Goal: Communication & Community: Answer question/provide support

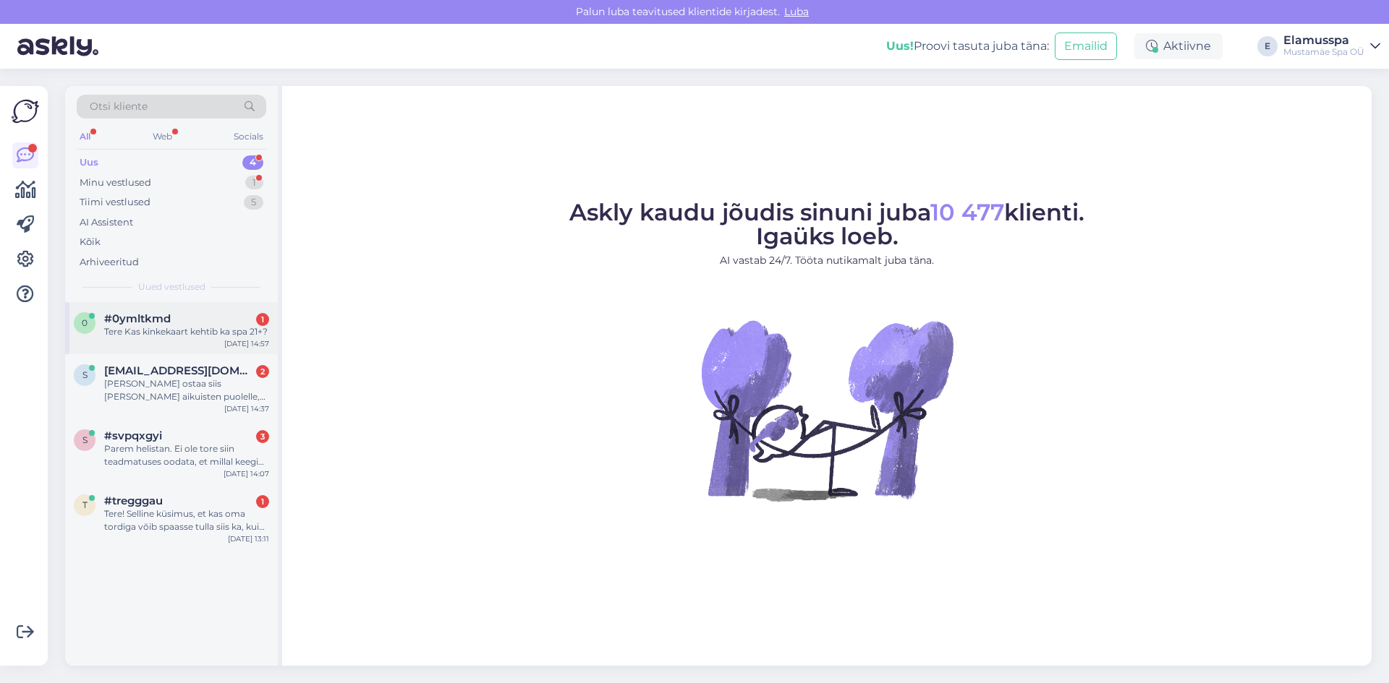
click at [254, 315] on div "#0ymltkmd 1" at bounding box center [186, 318] width 165 height 13
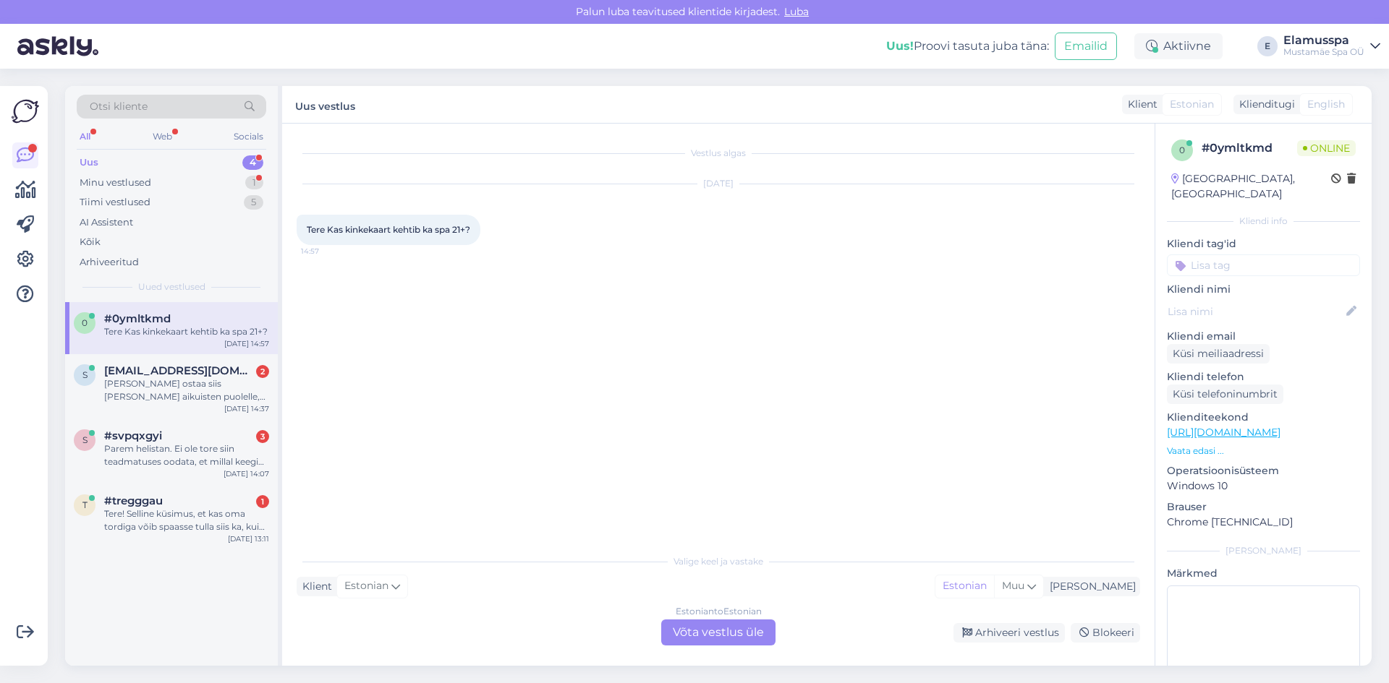
click at [707, 640] on div "Estonian to Estonian Võta vestlus üle" at bounding box center [718, 633] width 114 height 26
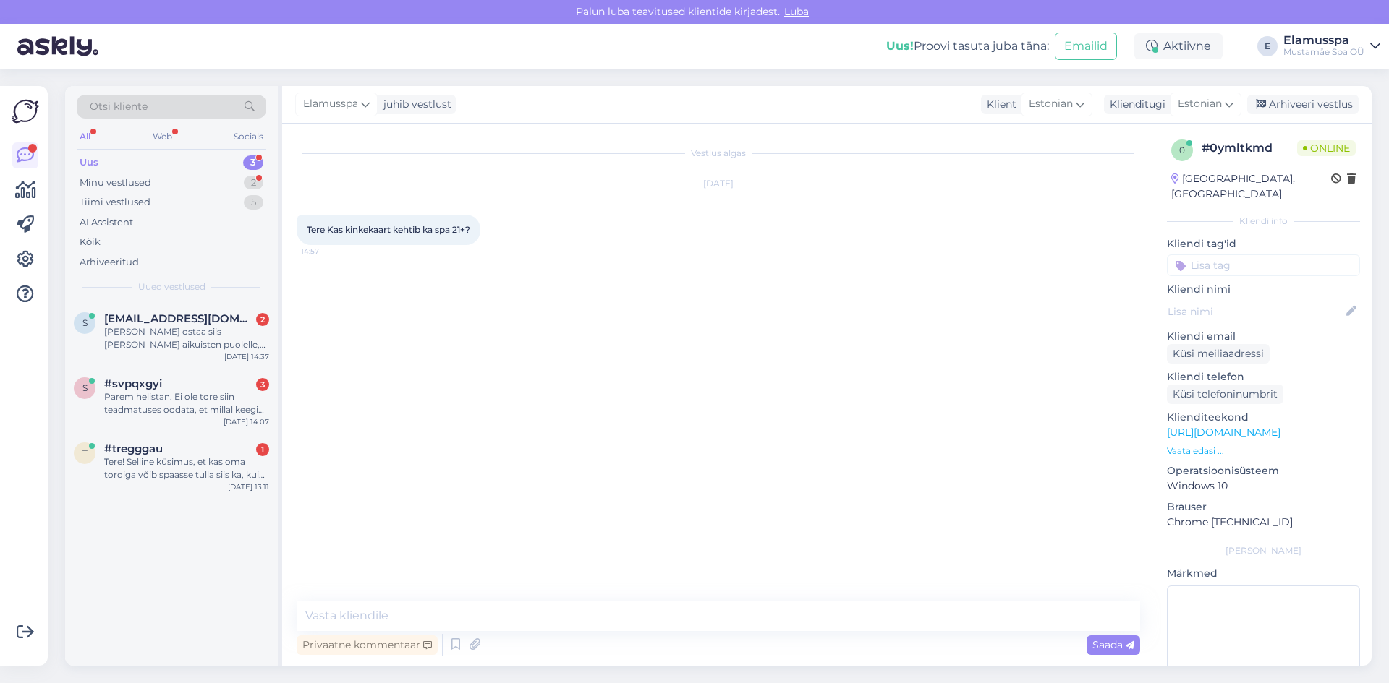
click at [577, 632] on div "Privaatne kommentaar Saada" at bounding box center [718, 644] width 843 height 27
click at [579, 622] on textarea at bounding box center [718, 616] width 843 height 30
type textarea "Tere, mis voucher teil on?"
click at [1316, 102] on div "Arhiveeri vestlus" at bounding box center [1302, 105] width 111 height 20
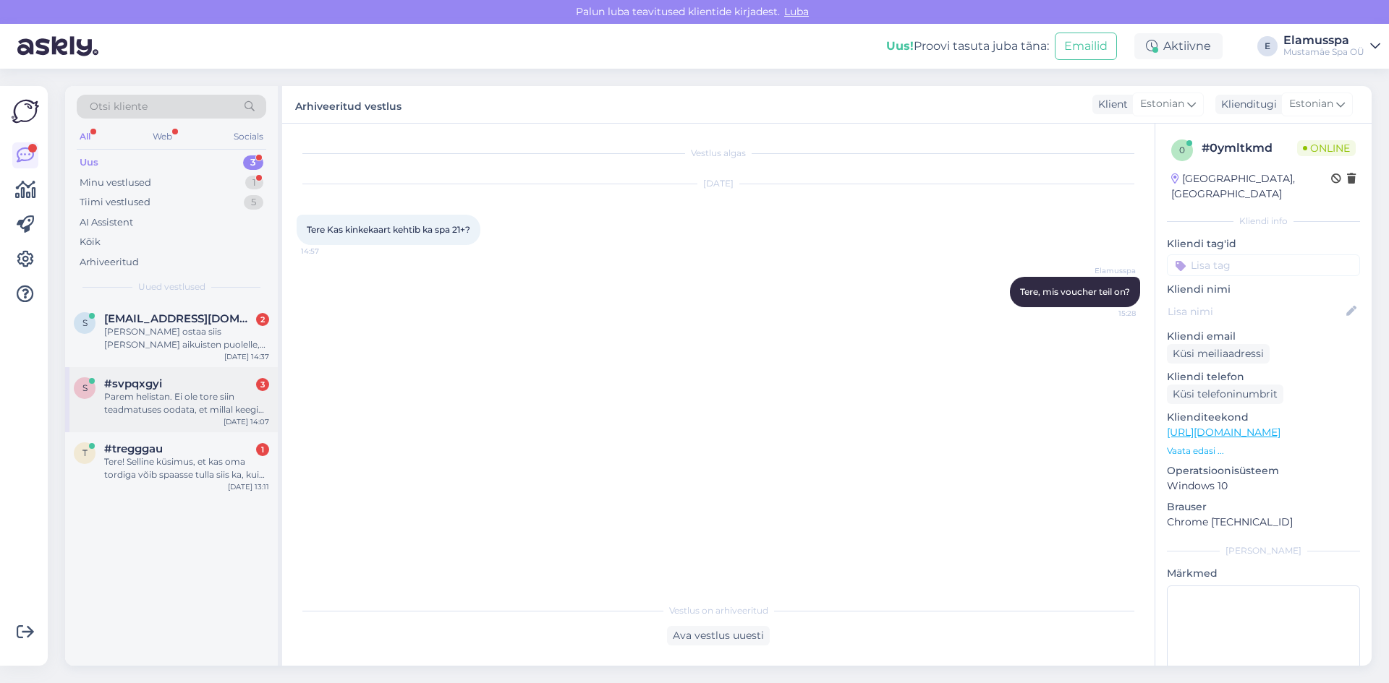
click at [201, 396] on div "Parem helistan. Ei ole tore siin teadmatuses oodata, et millal keegi suvatseb v…" at bounding box center [186, 404] width 165 height 26
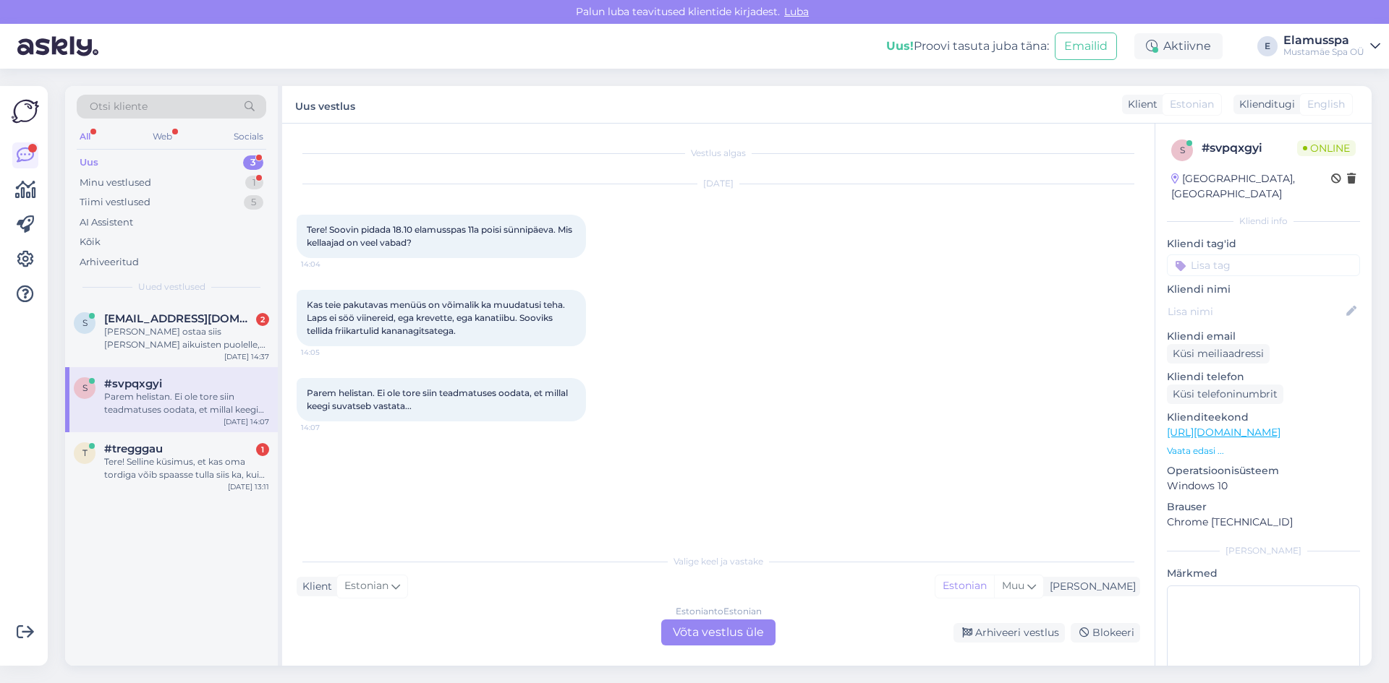
click at [693, 633] on div "Estonian to Estonian Võta vestlus üle" at bounding box center [718, 633] width 114 height 26
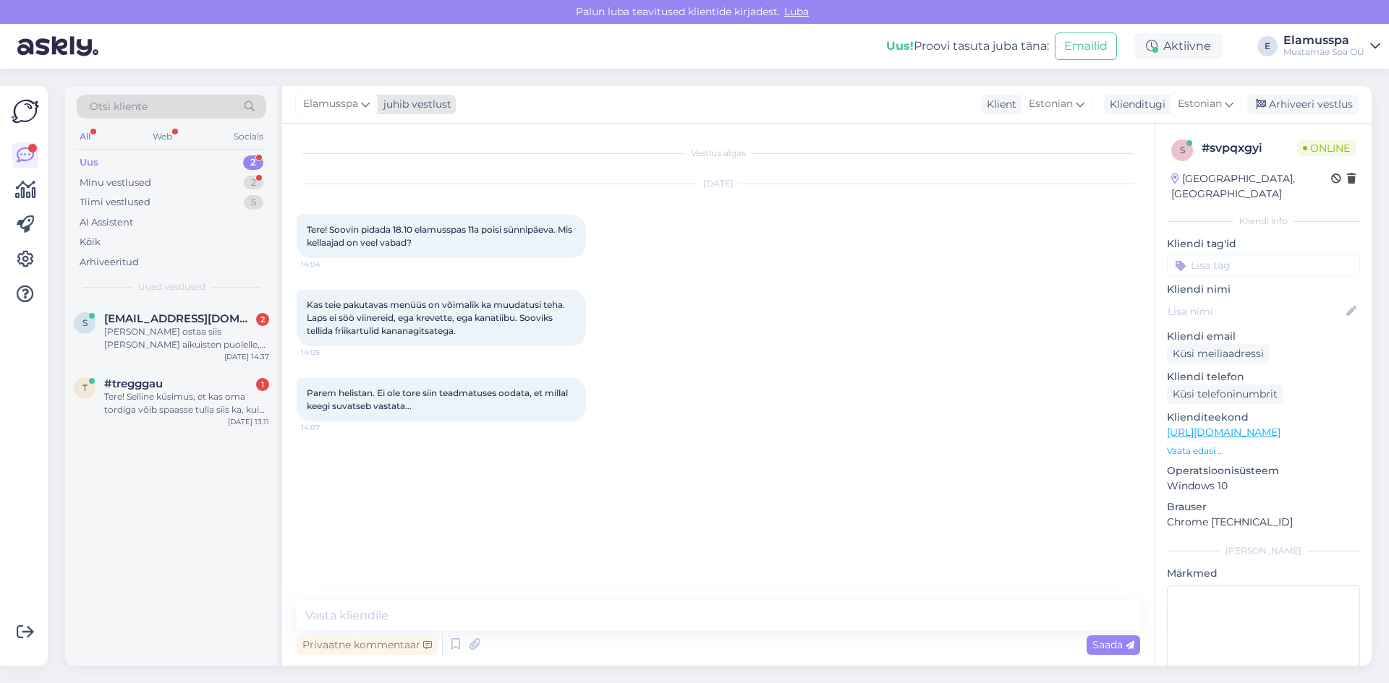
click at [372, 102] on div "Elamusspa" at bounding box center [336, 104] width 82 height 23
click at [375, 207] on div "[PERSON_NAME]" at bounding box center [375, 204] width 124 height 17
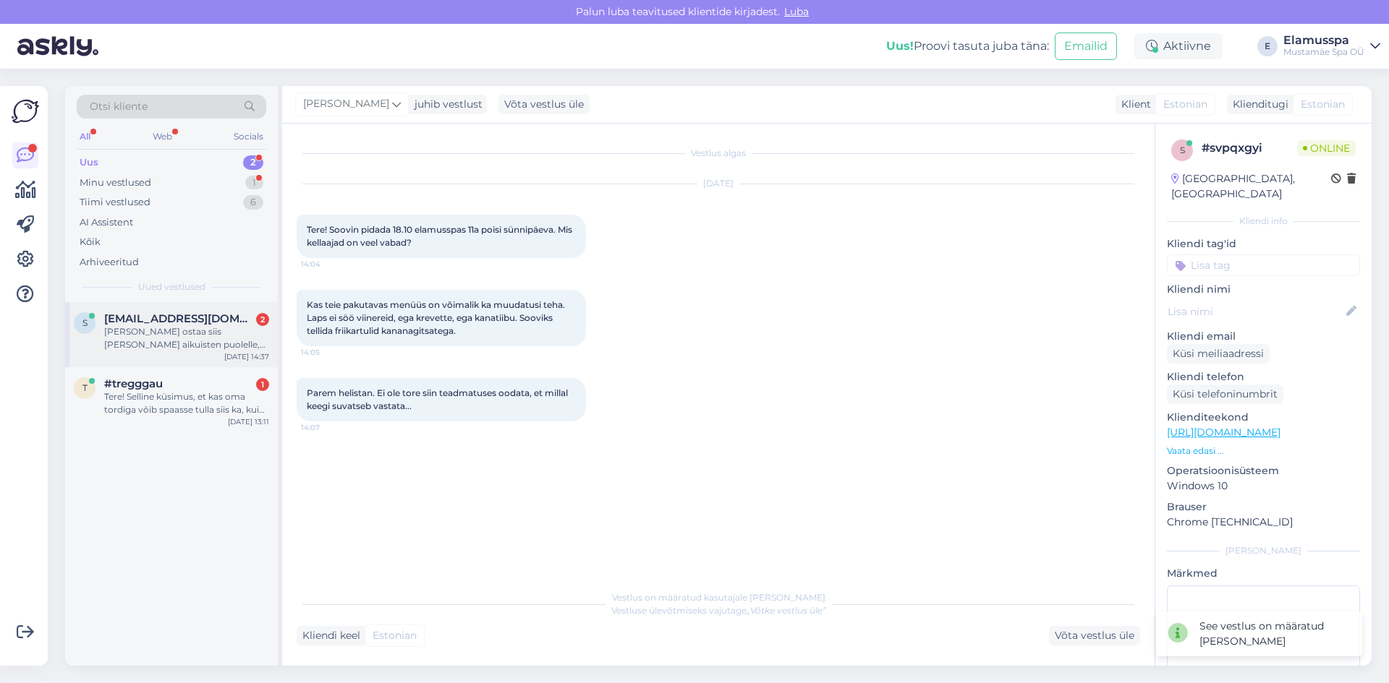
click at [214, 329] on div "[PERSON_NAME] ostaa siis [PERSON_NAME] aikuisten puolelle, pääseekö myös yleise…" at bounding box center [186, 338] width 165 height 26
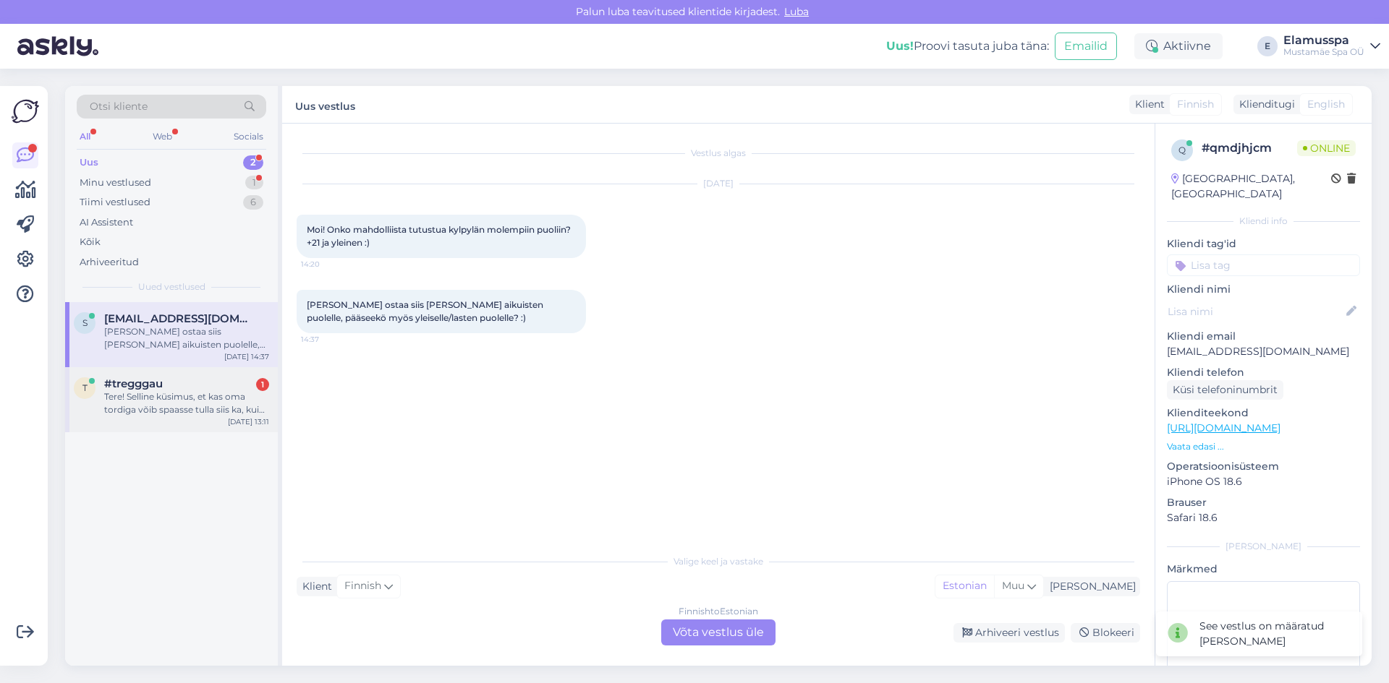
click at [228, 409] on div "Tere! Selline küsimus, et kas oma tordiga võib spaasse tulla siis ka, kui erald…" at bounding box center [186, 404] width 165 height 26
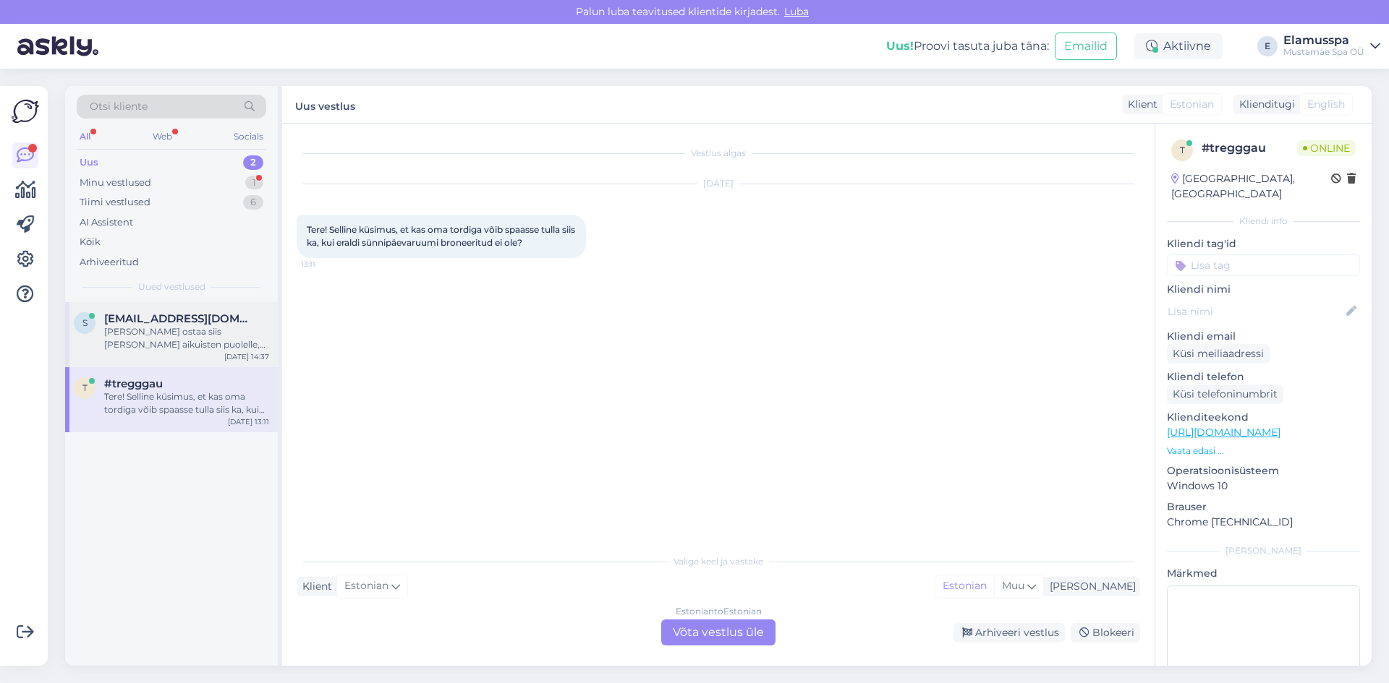
click at [122, 326] on div "[PERSON_NAME] ostaa siis [PERSON_NAME] aikuisten puolelle, pääseekö myös yleise…" at bounding box center [186, 338] width 165 height 26
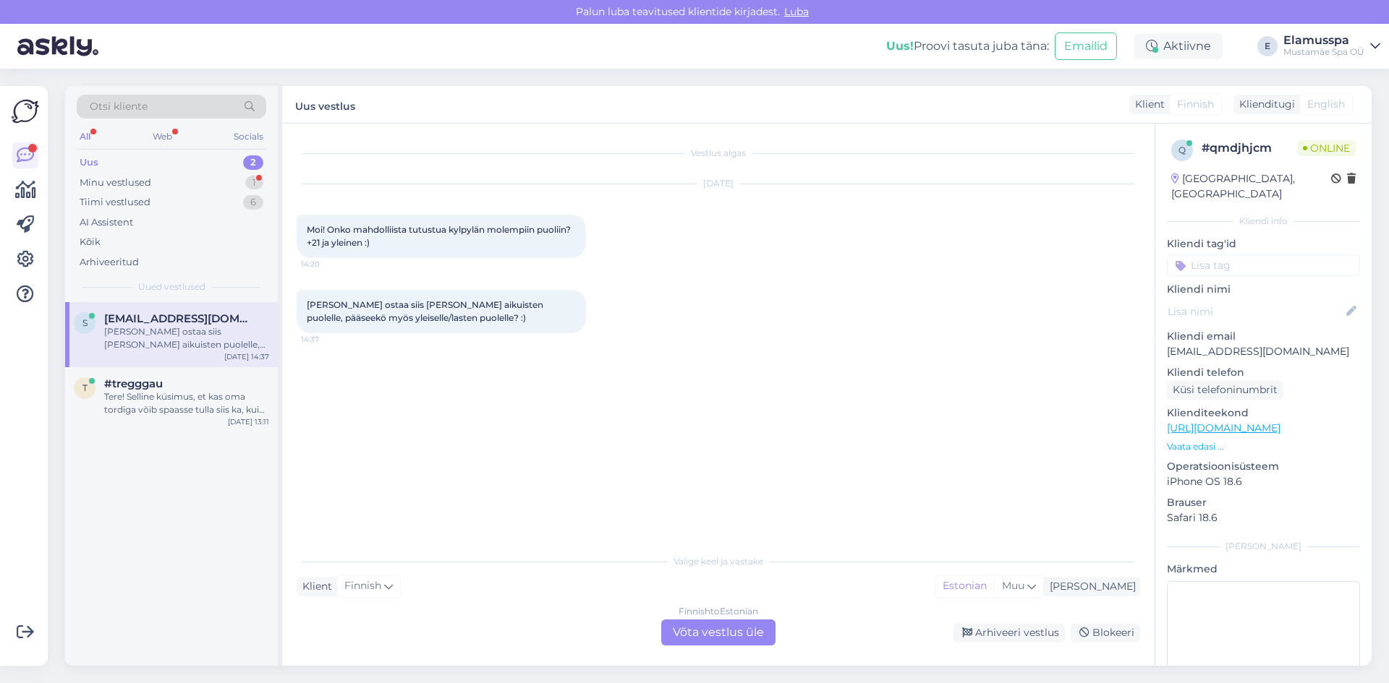
click at [683, 631] on div "Finnish to Estonian Võta vestlus üle" at bounding box center [718, 633] width 114 height 26
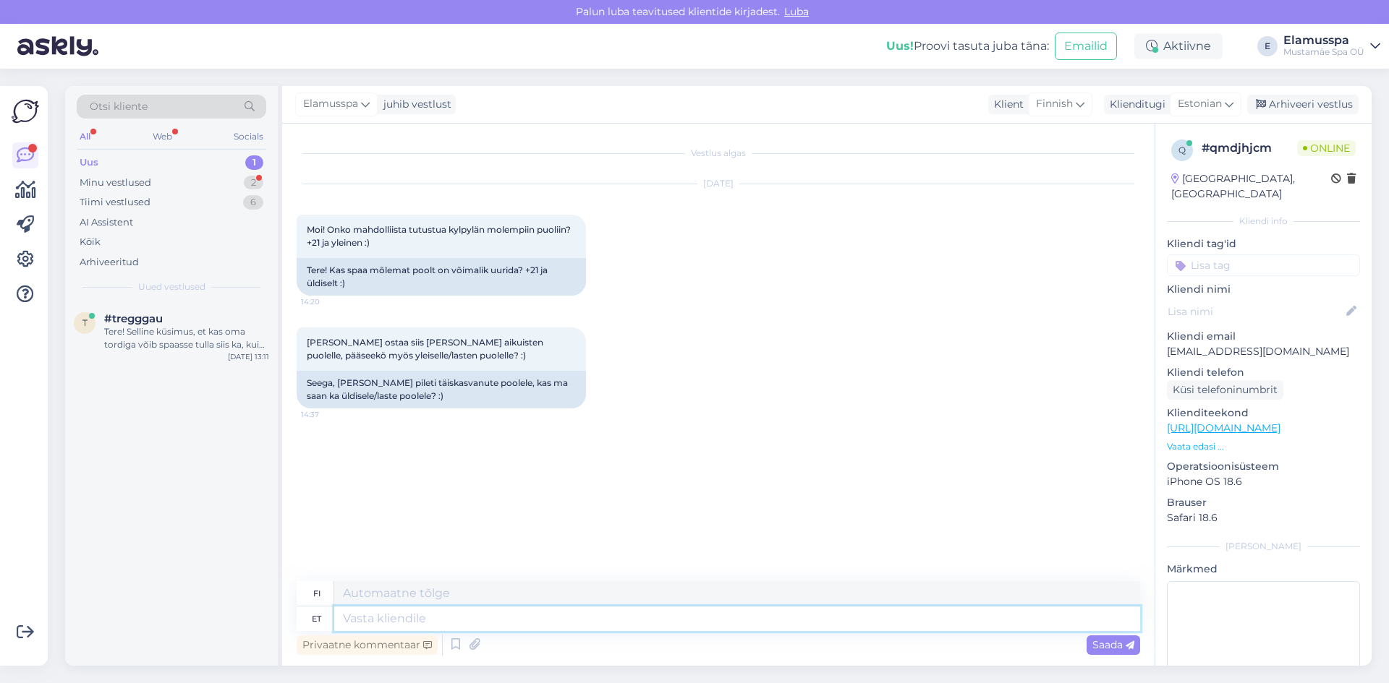
click at [393, 612] on textarea at bounding box center [737, 619] width 806 height 25
type textarea "Tere, j"
type textarea "Hei,"
type textarea "Tere, jah, i"
type textarea "Hei, kyllä,"
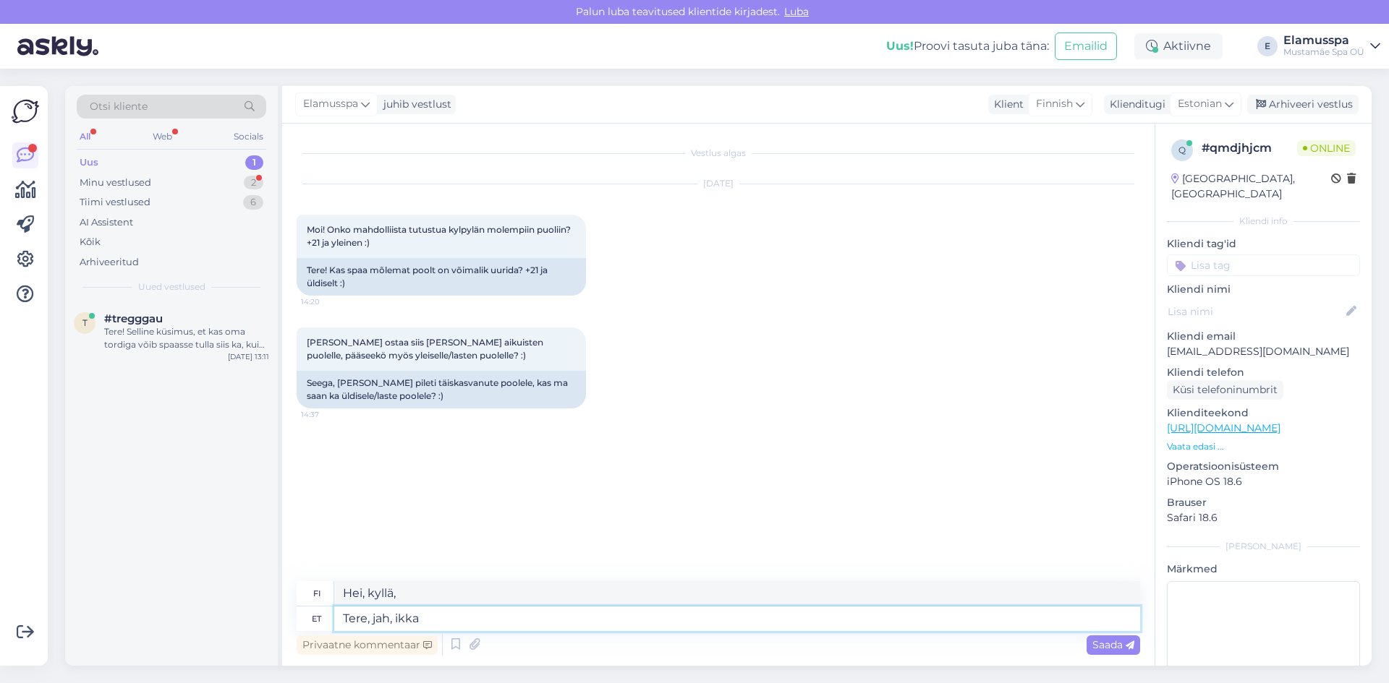
type textarea "Tere, jah, ikka s"
type textarea "Hei, kyllä, edelleen"
type textarea "Tere, jah, ikka saate"
type textarea "Hei, kyllä, [PERSON_NAME] edelleen."
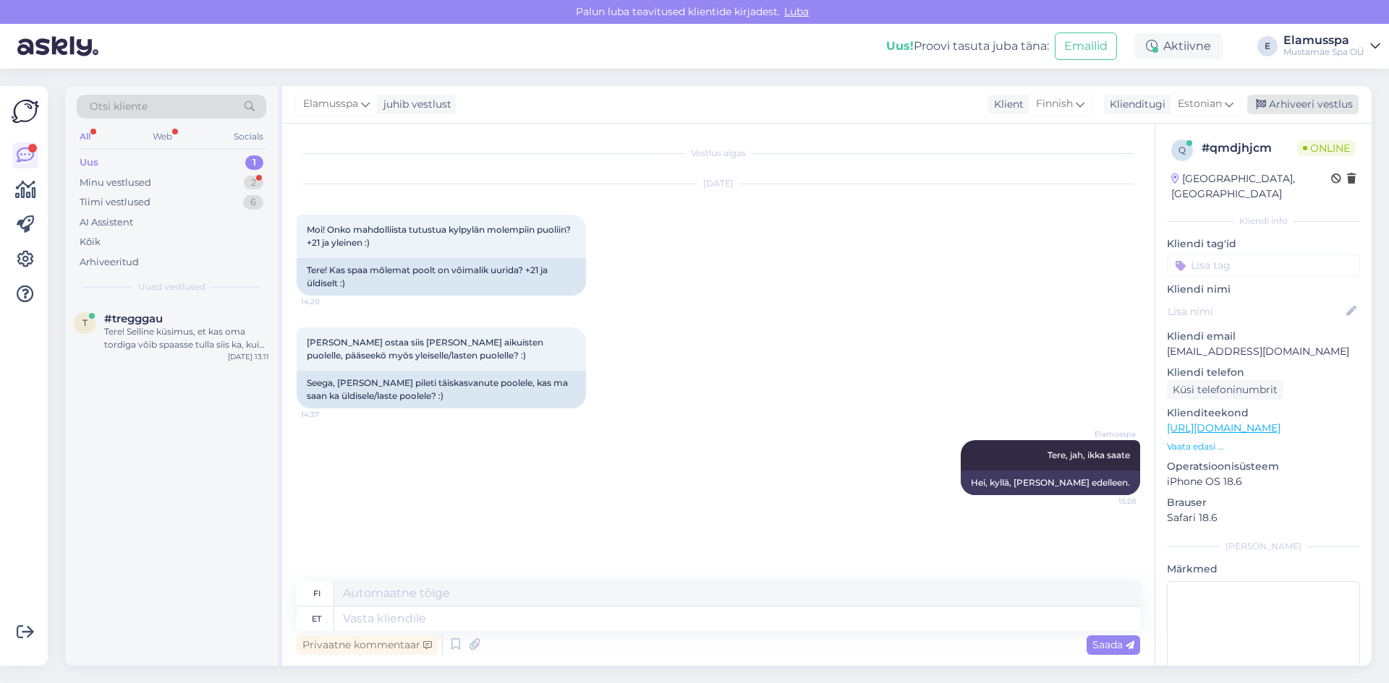
click at [1311, 98] on div "Arhiveeri vestlus" at bounding box center [1302, 105] width 111 height 20
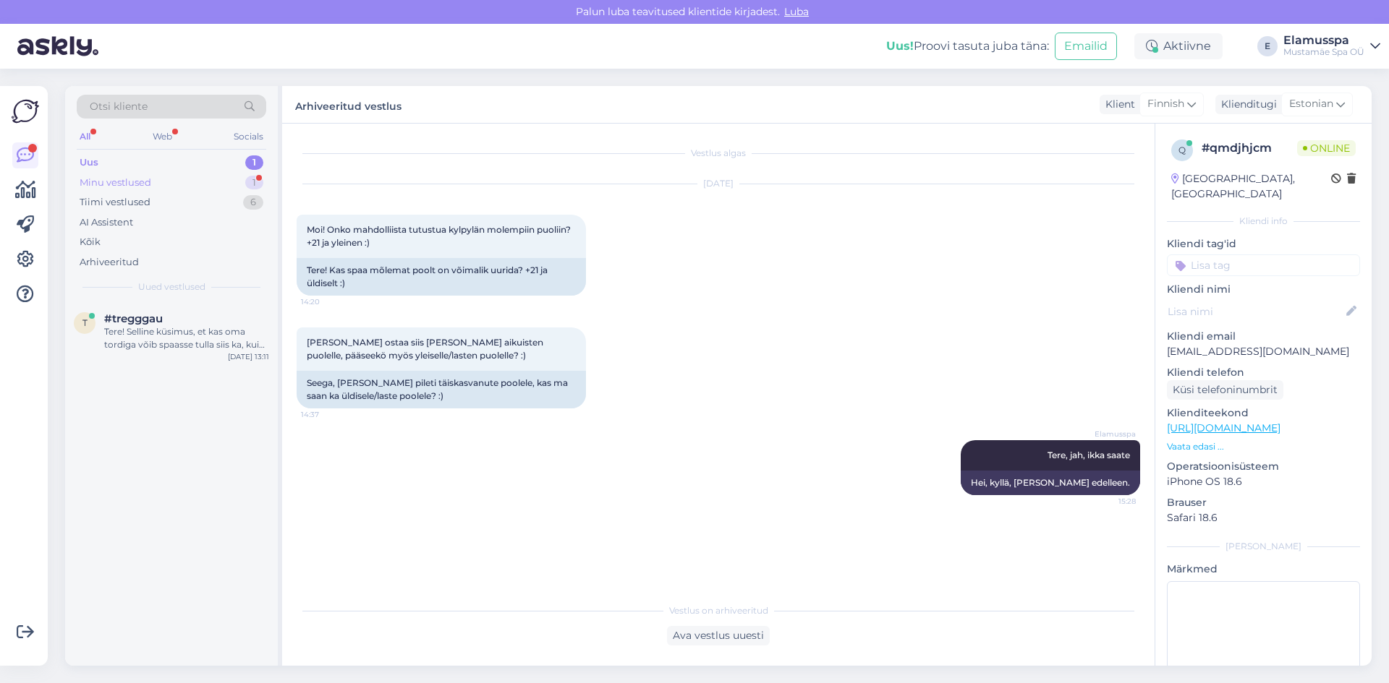
click at [250, 182] on div "1" at bounding box center [254, 183] width 18 height 14
click at [209, 323] on div "#0mdglel5 1" at bounding box center [186, 318] width 165 height 13
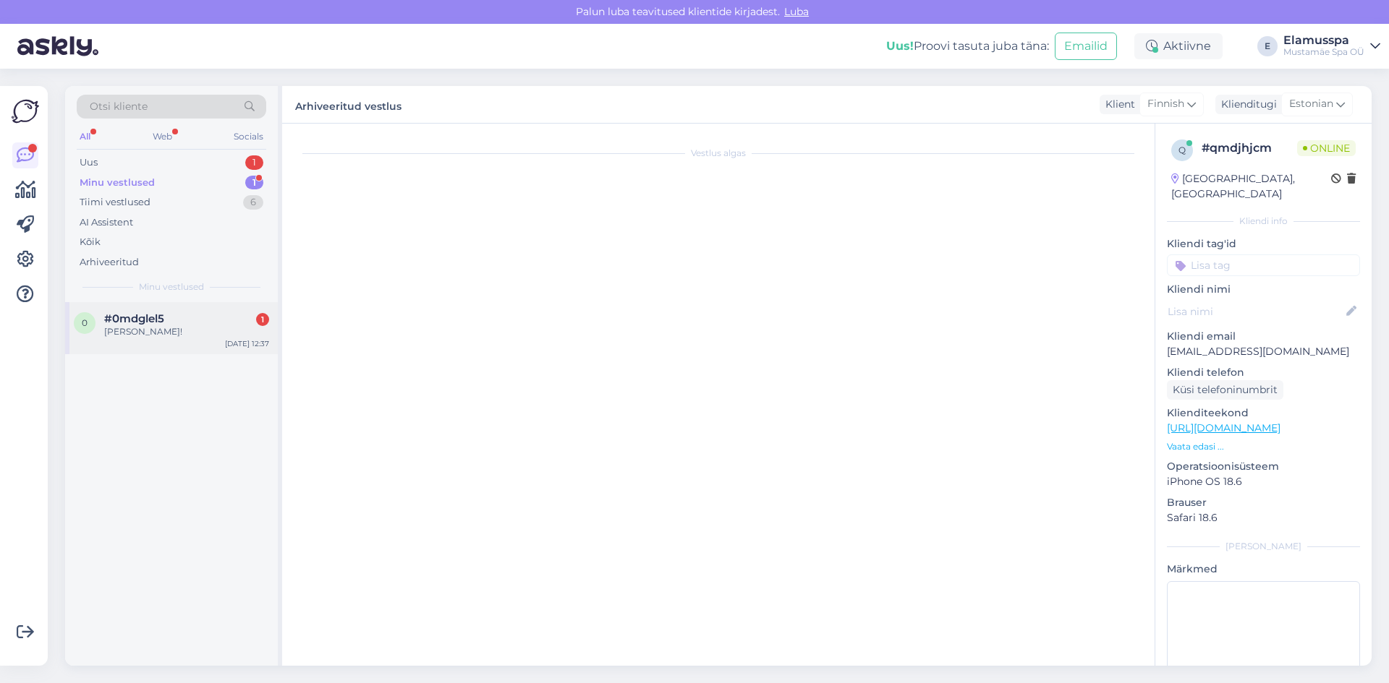
scroll to position [139, 0]
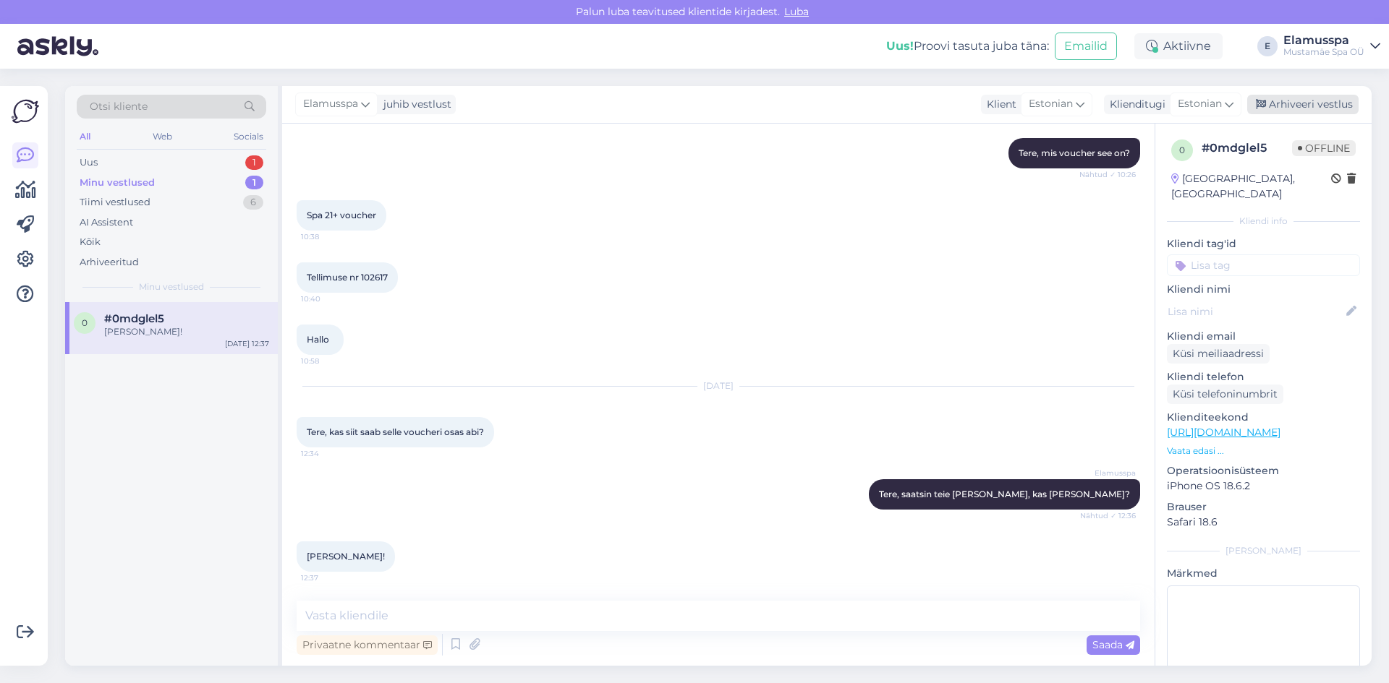
click at [1292, 101] on div "Arhiveeri vestlus" at bounding box center [1302, 105] width 111 height 20
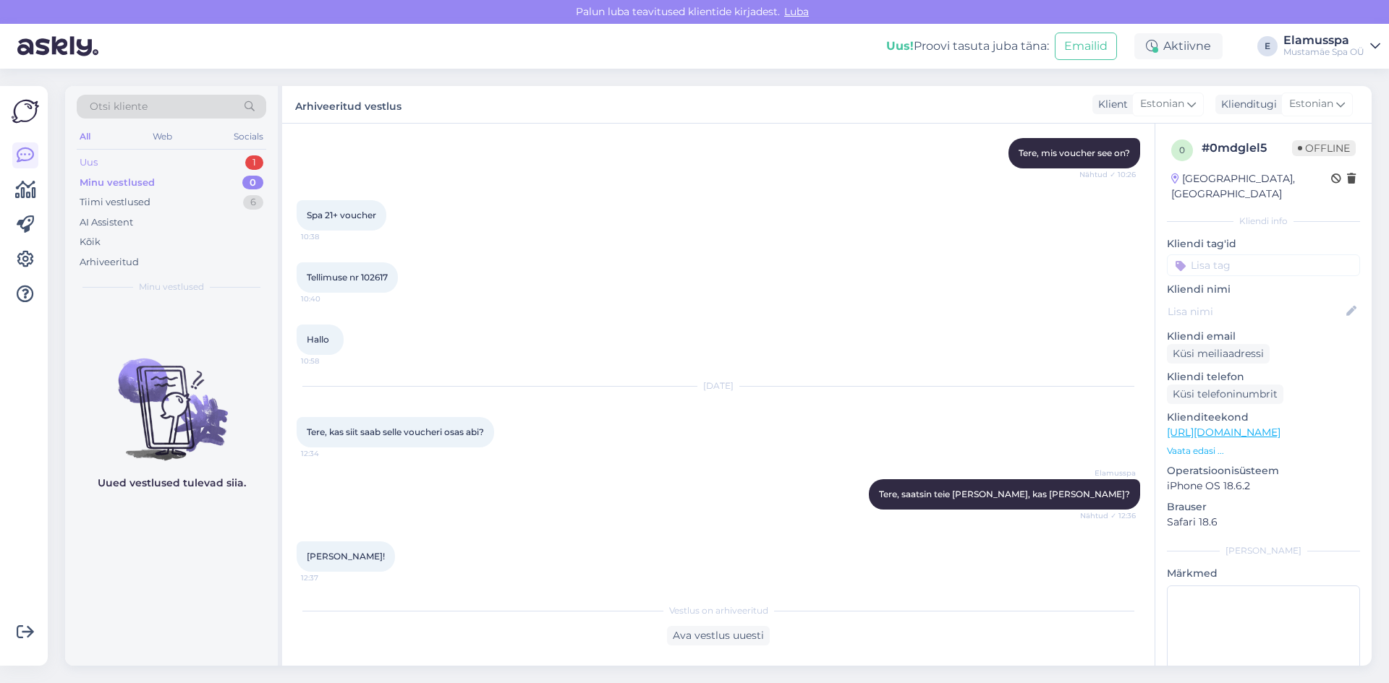
click at [237, 162] on div "Uus 1" at bounding box center [171, 163] width 189 height 20
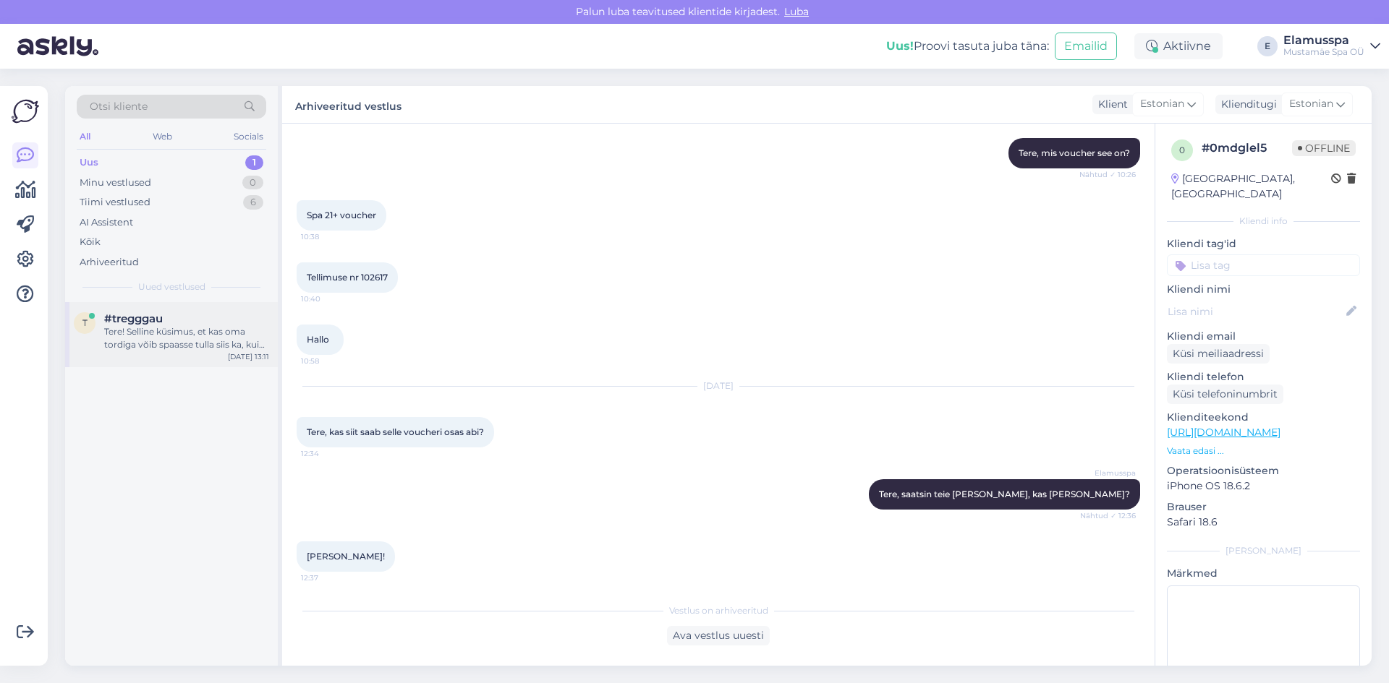
click at [200, 331] on div "Tere! Selline küsimus, et kas oma tordiga võib spaasse tulla siis ka, kui erald…" at bounding box center [186, 338] width 165 height 26
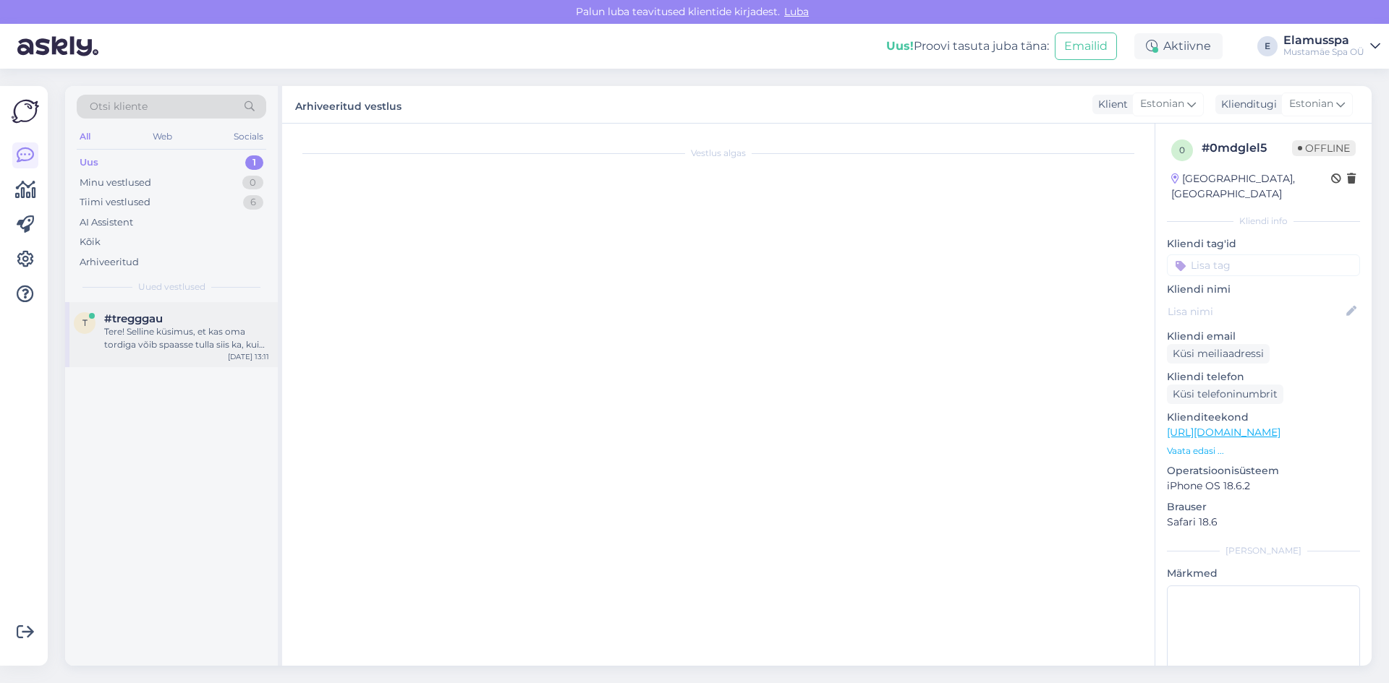
scroll to position [0, 0]
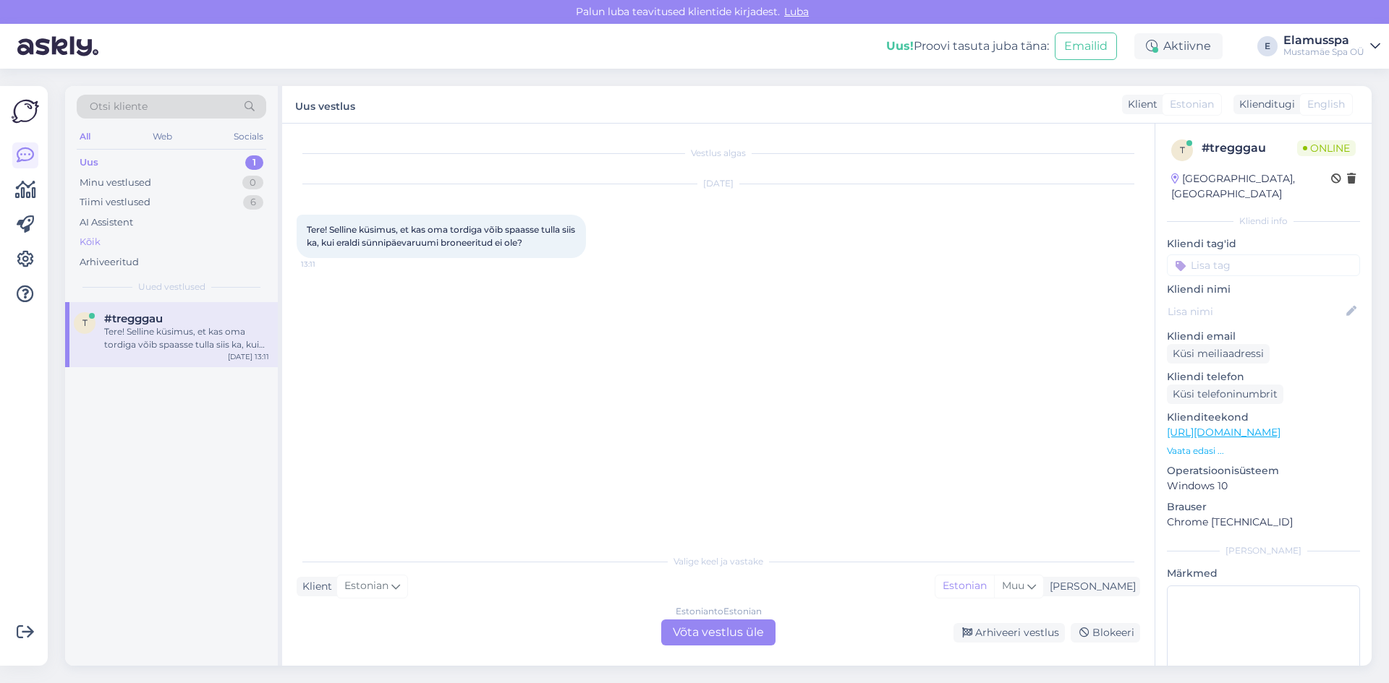
click at [142, 236] on div "Kõik" at bounding box center [171, 242] width 189 height 20
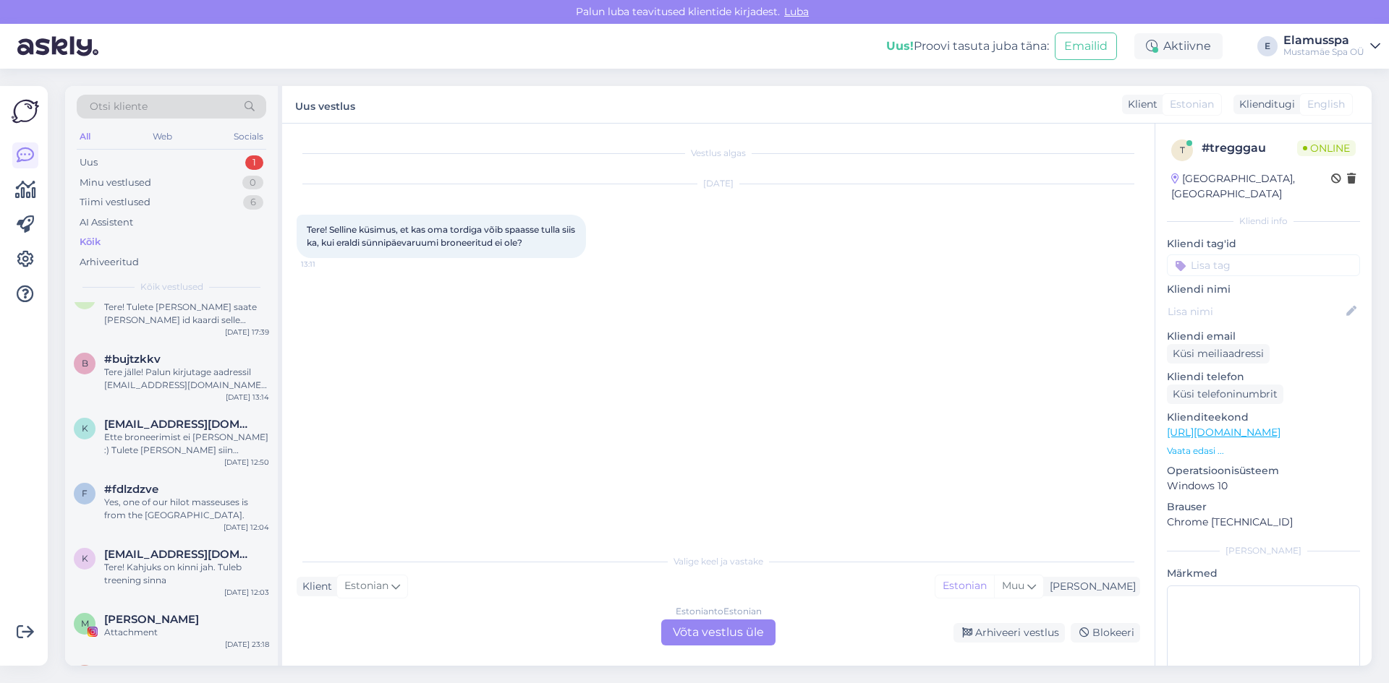
scroll to position [2242, 0]
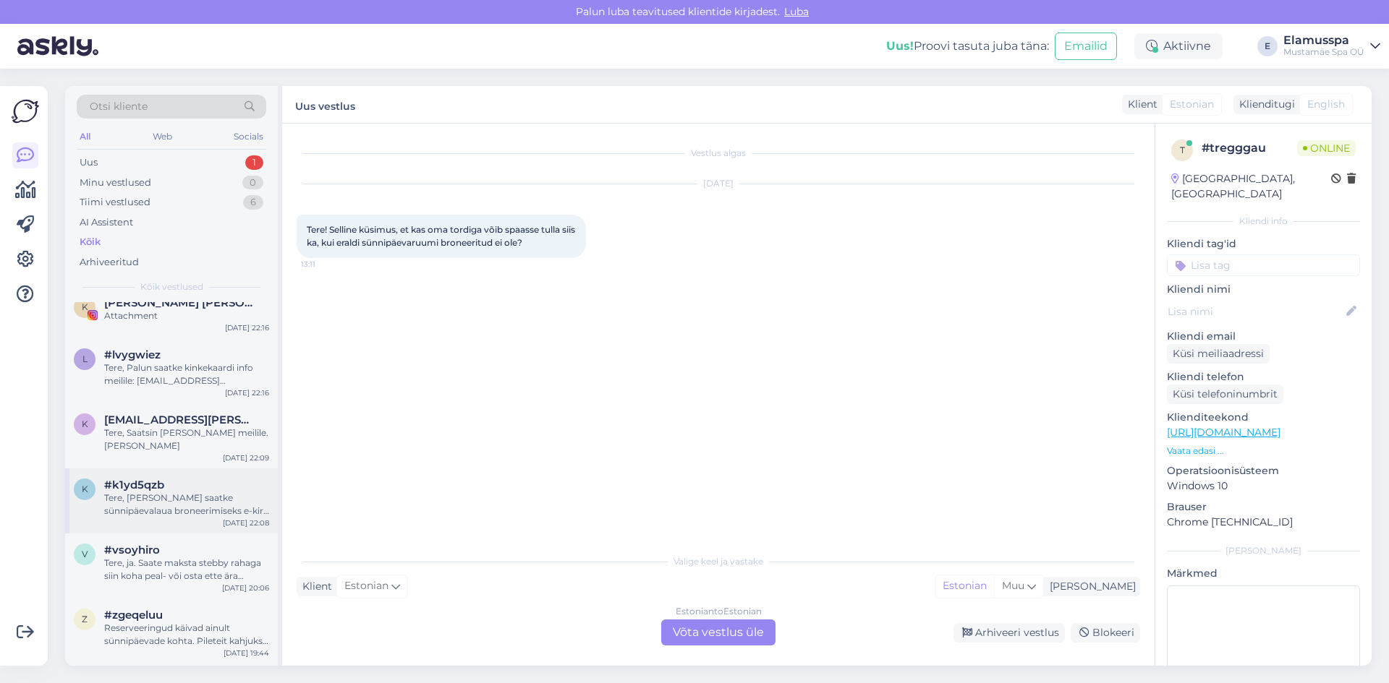
click at [189, 496] on div "Tere, [PERSON_NAME] saatke sünnipäevalaua broneerimiseks e-kiri: [EMAIL_ADDRESS…" at bounding box center [186, 505] width 165 height 26
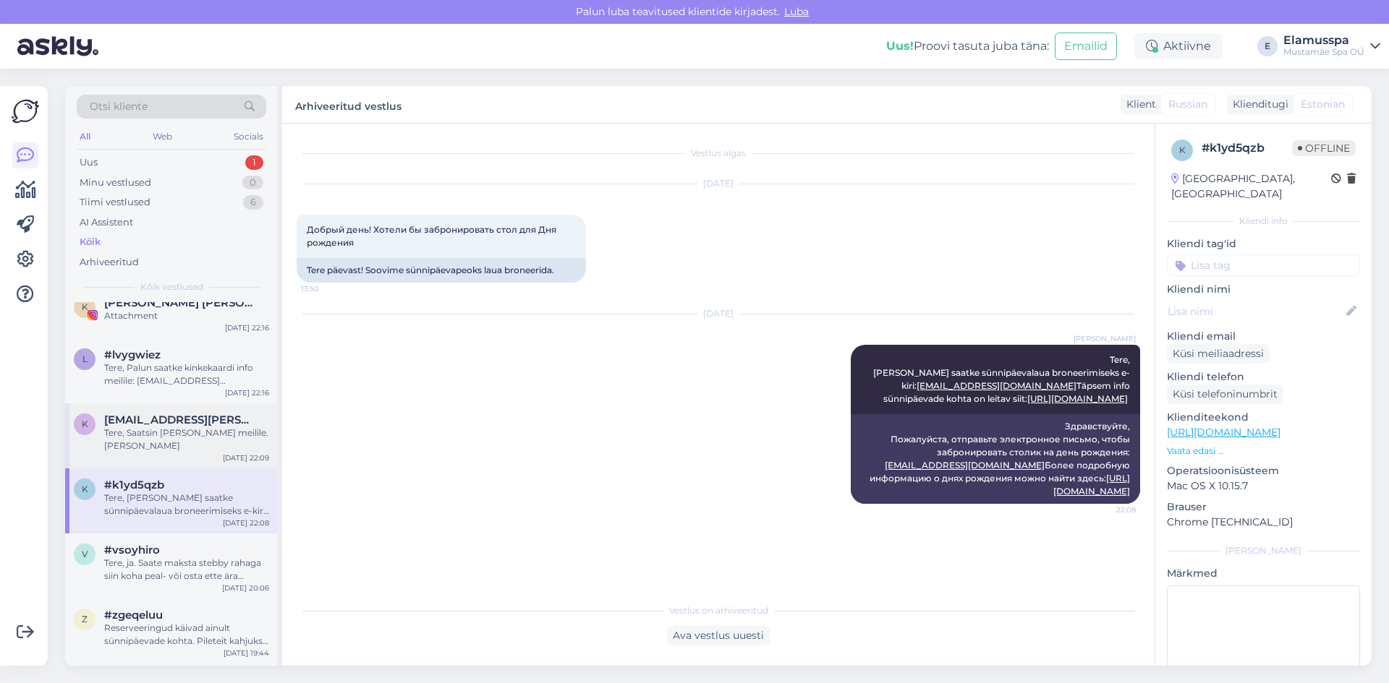
click at [208, 429] on div "Tere, Saatsin [PERSON_NAME] meilile. [PERSON_NAME]" at bounding box center [186, 440] width 165 height 26
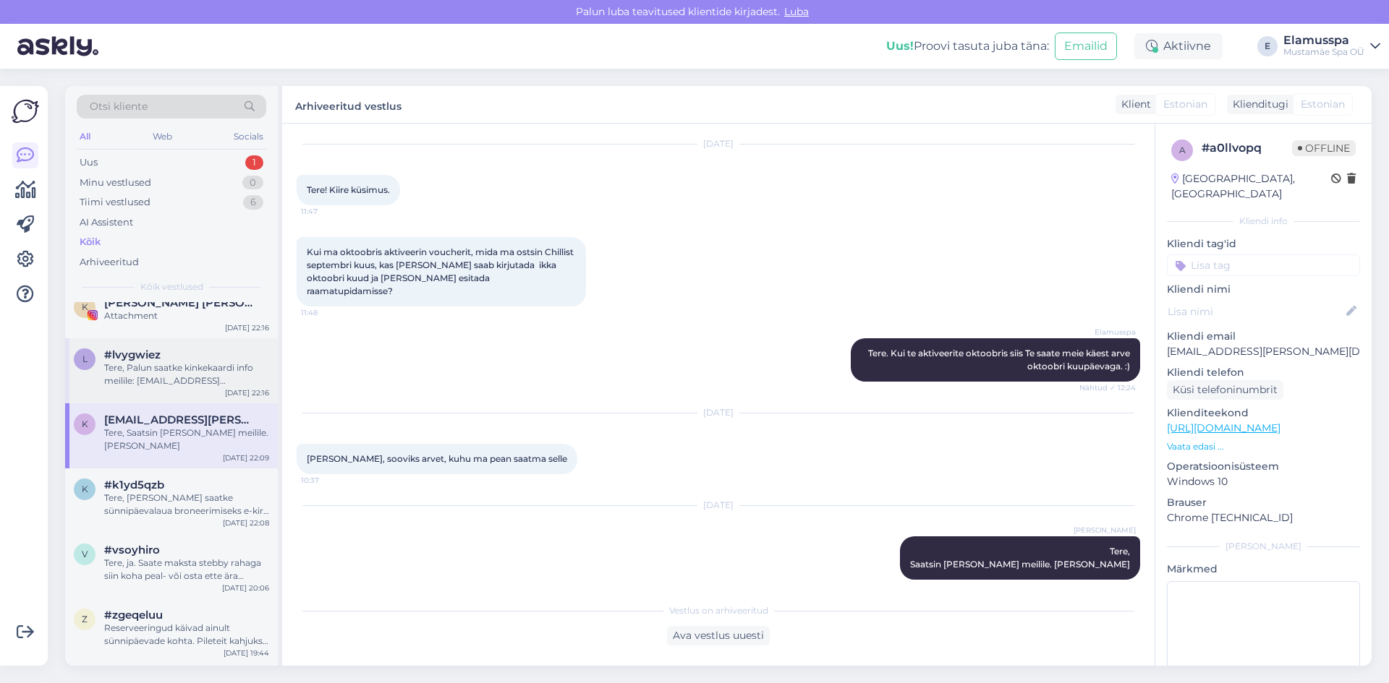
click at [218, 372] on div "Tere, Palun saatke kinkekaardi info meilile: [EMAIL_ADDRESS][DOMAIN_NAME] . Saa…" at bounding box center [186, 375] width 165 height 26
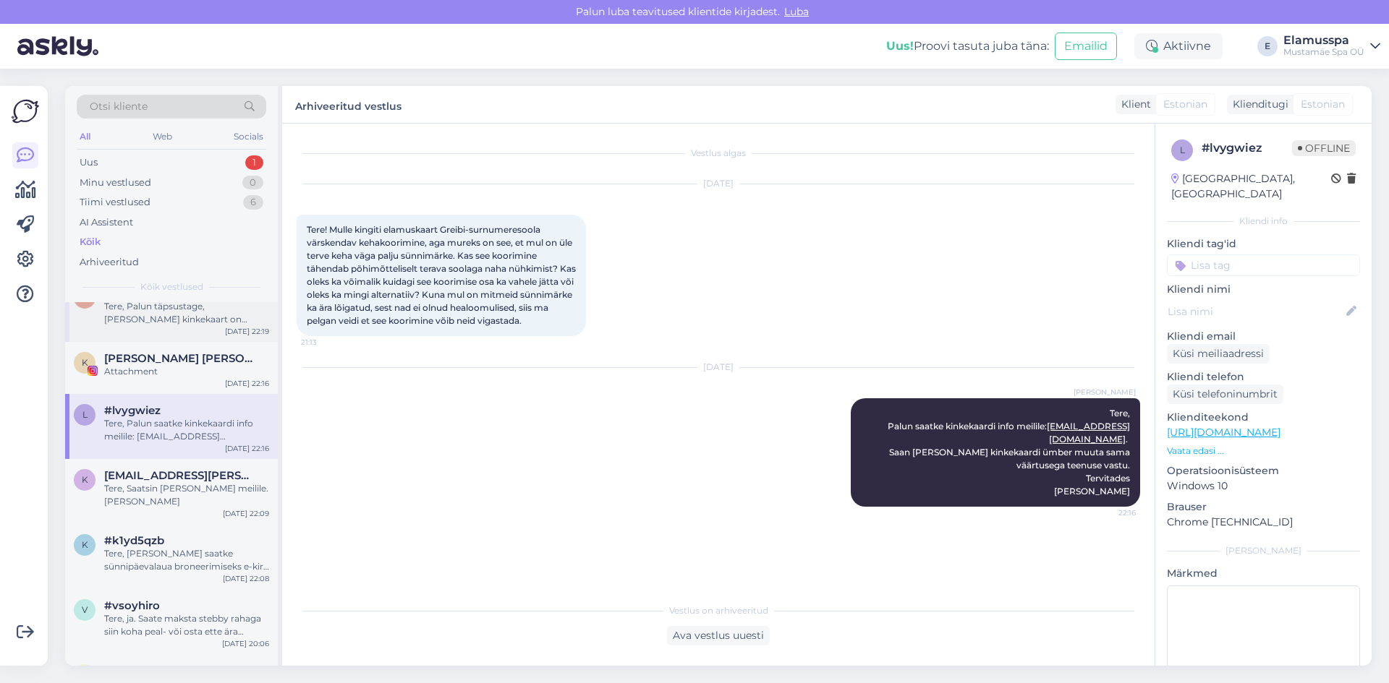
scroll to position [2097, 0]
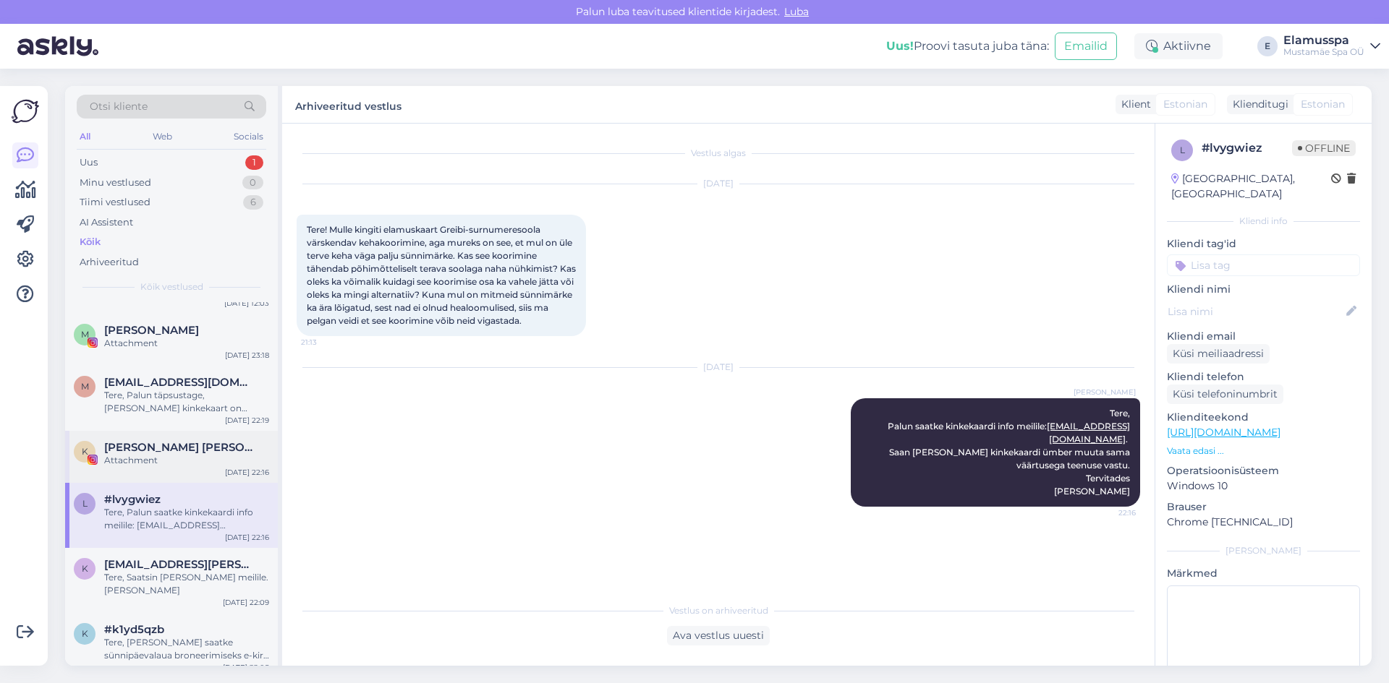
click at [226, 459] on div "K [PERSON_NAME] [PERSON_NAME] Könnel | Social media expert Attachment [DATE] 2…" at bounding box center [171, 457] width 213 height 52
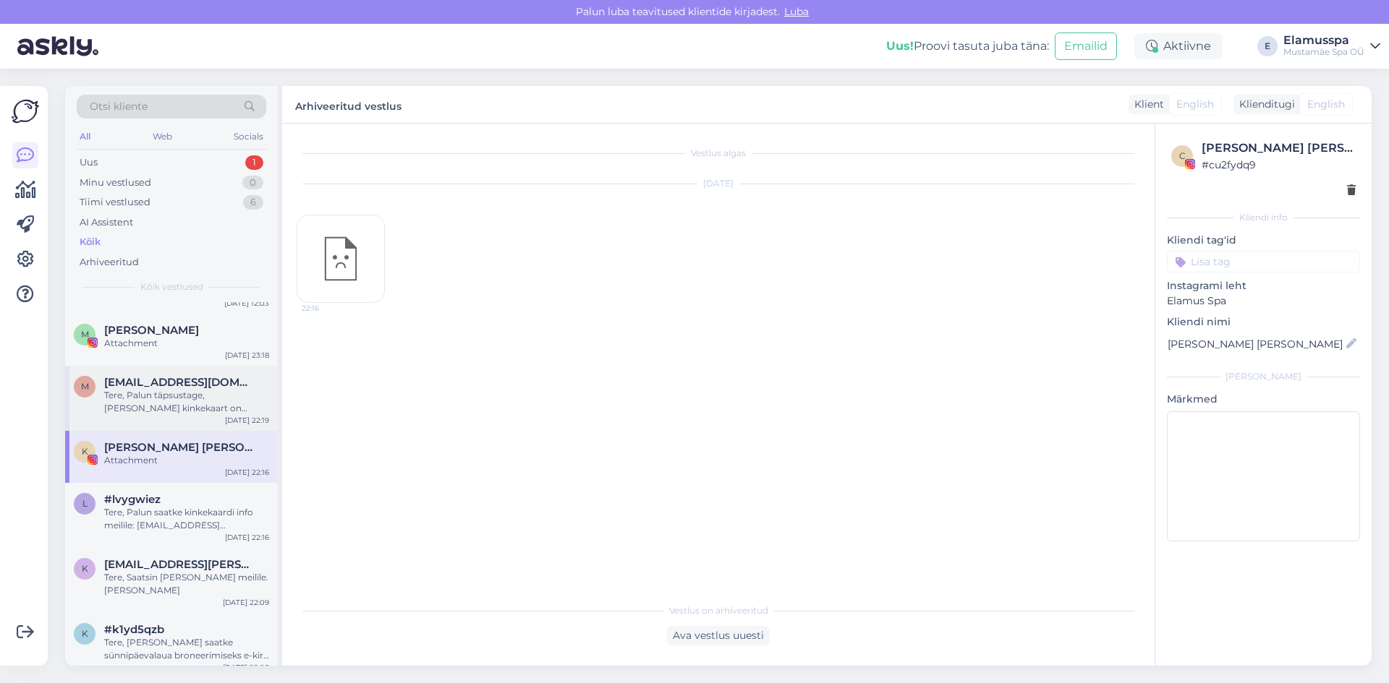
click at [222, 404] on div "m [EMAIL_ADDRESS][DOMAIN_NAME] Tere, Palun täpsustage, [PERSON_NAME] kinkekaart…" at bounding box center [171, 398] width 213 height 65
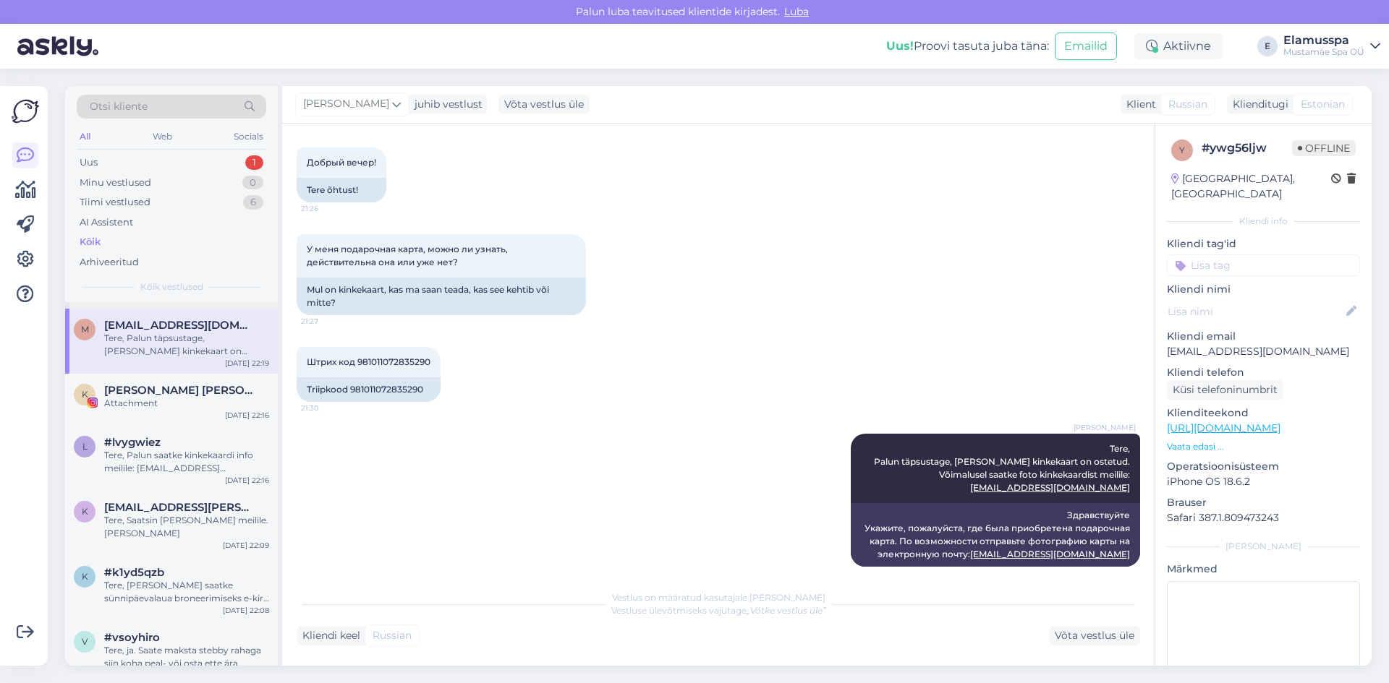
scroll to position [2170, 0]
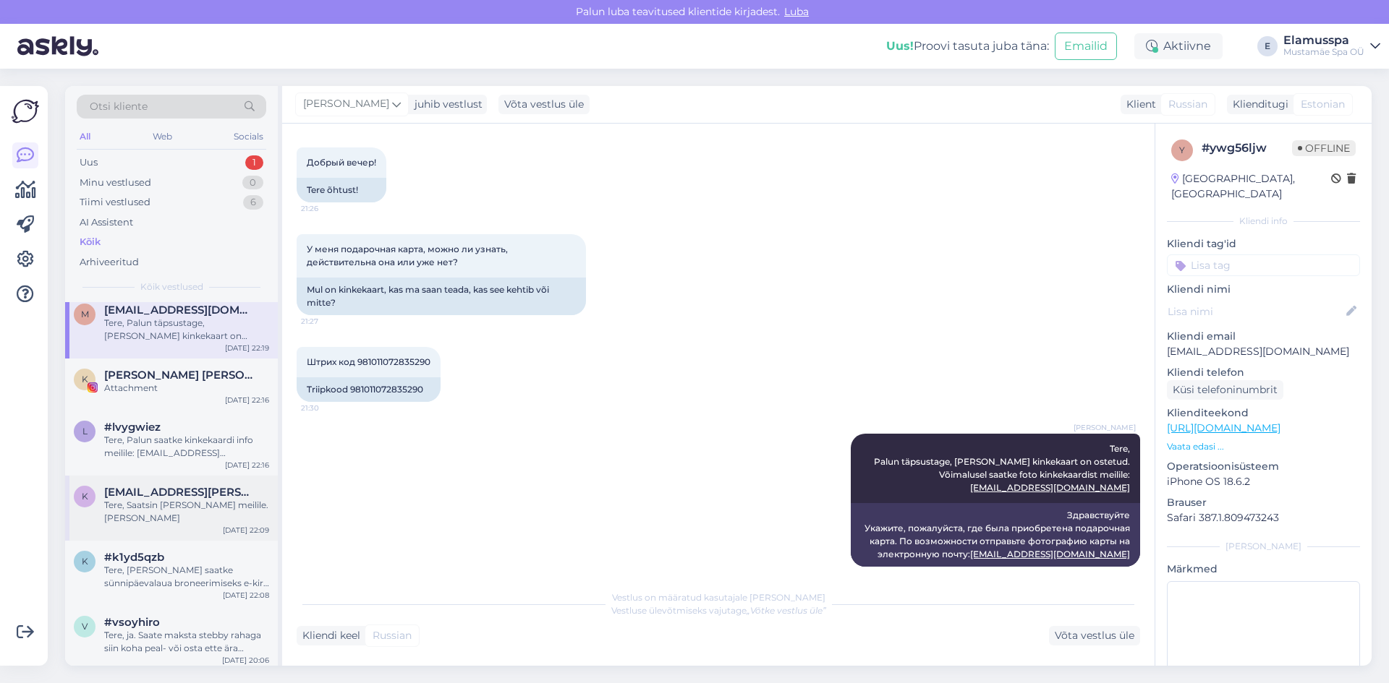
click at [202, 499] on div "Tere, Saatsin [PERSON_NAME] meilile. [PERSON_NAME]" at bounding box center [186, 512] width 165 height 26
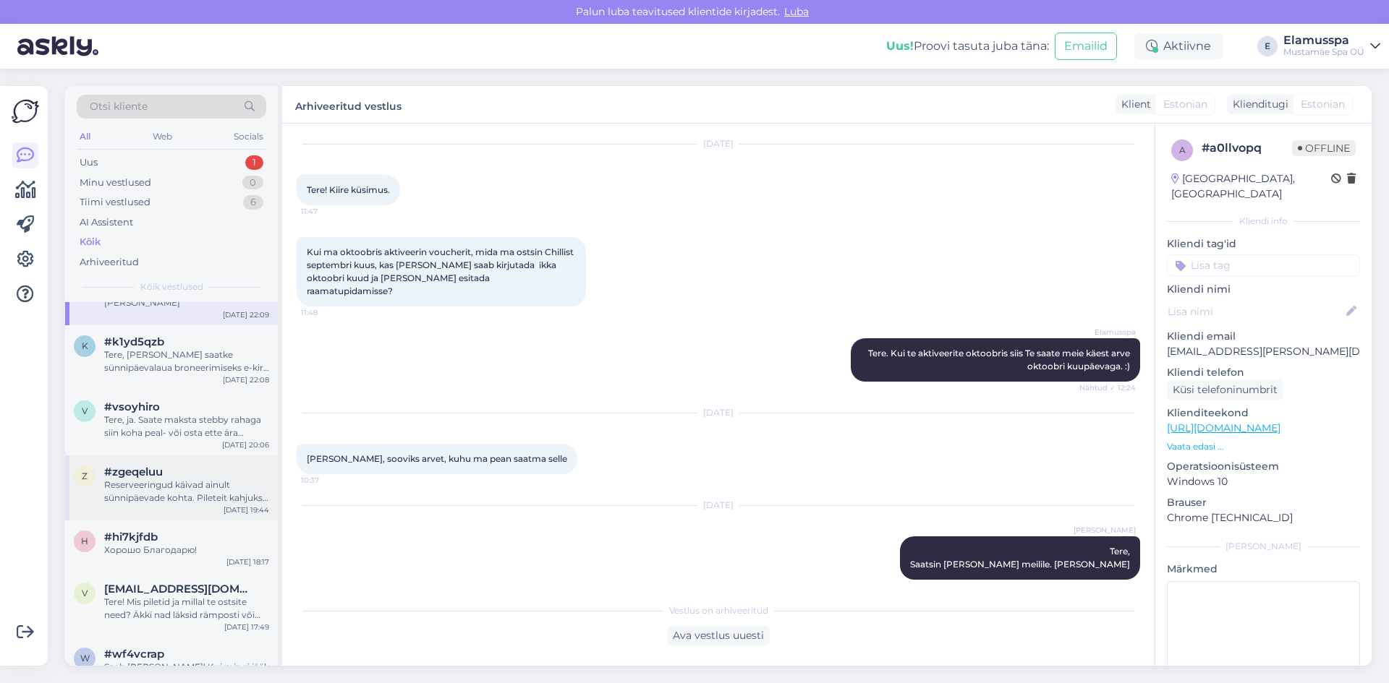
scroll to position [2387, 0]
click at [211, 432] on div "v #vsoyhiro Tere, ja. Saate maksta stebby rahaga siin koha peal- või osta ette …" at bounding box center [171, 421] width 213 height 65
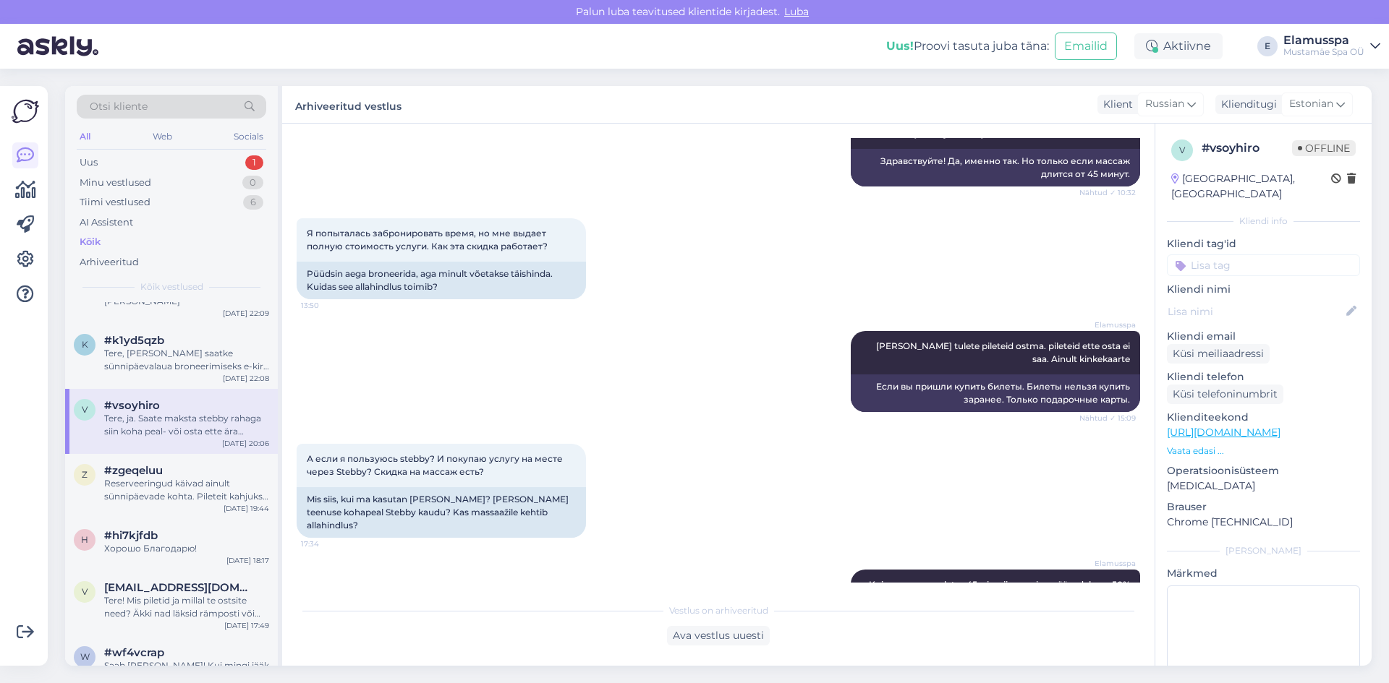
scroll to position [0, 0]
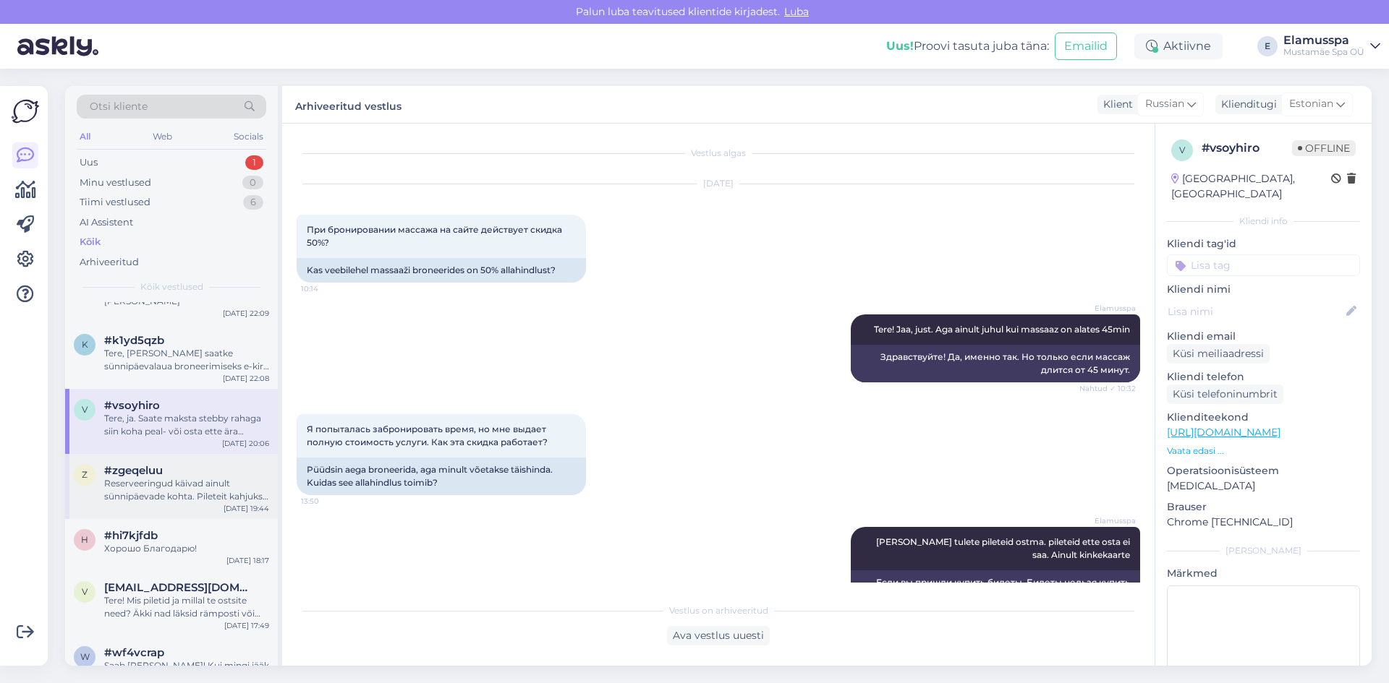
click at [174, 498] on div "z #zgeqeluu Reserveeringud käivad ainult sünnipäevade kohta. Pileteit kahjuks r…" at bounding box center [171, 486] width 213 height 65
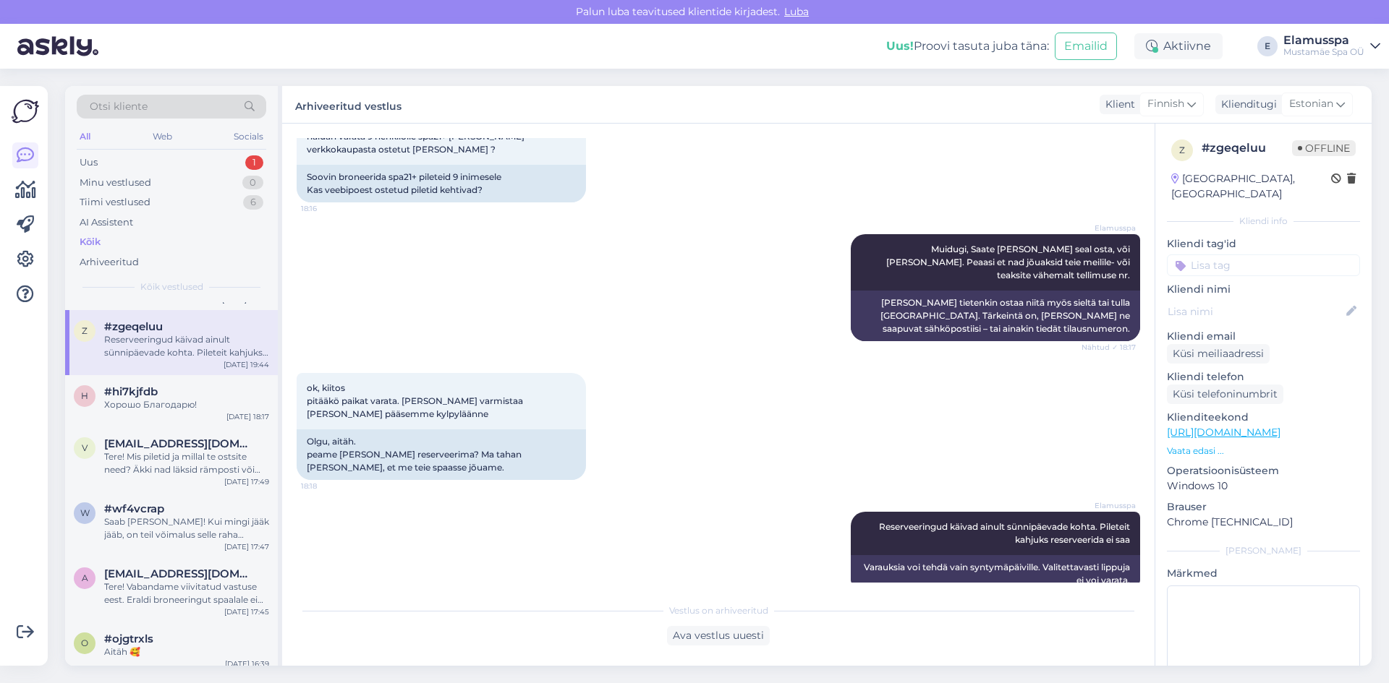
scroll to position [2531, 0]
click at [181, 450] on div "Tere! Mis piletid ja millal te ostsite need? Äkki nad läksid rämposti või arhiv…" at bounding box center [186, 463] width 165 height 26
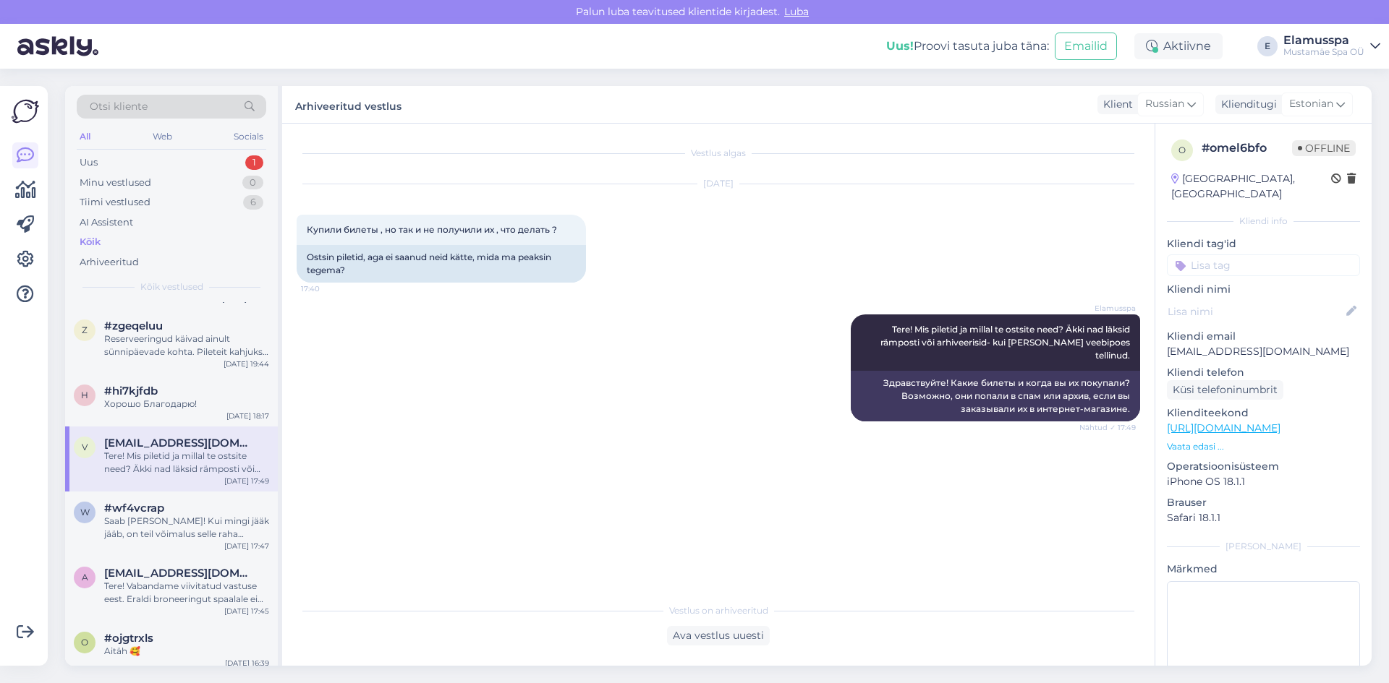
scroll to position [2604, 0]
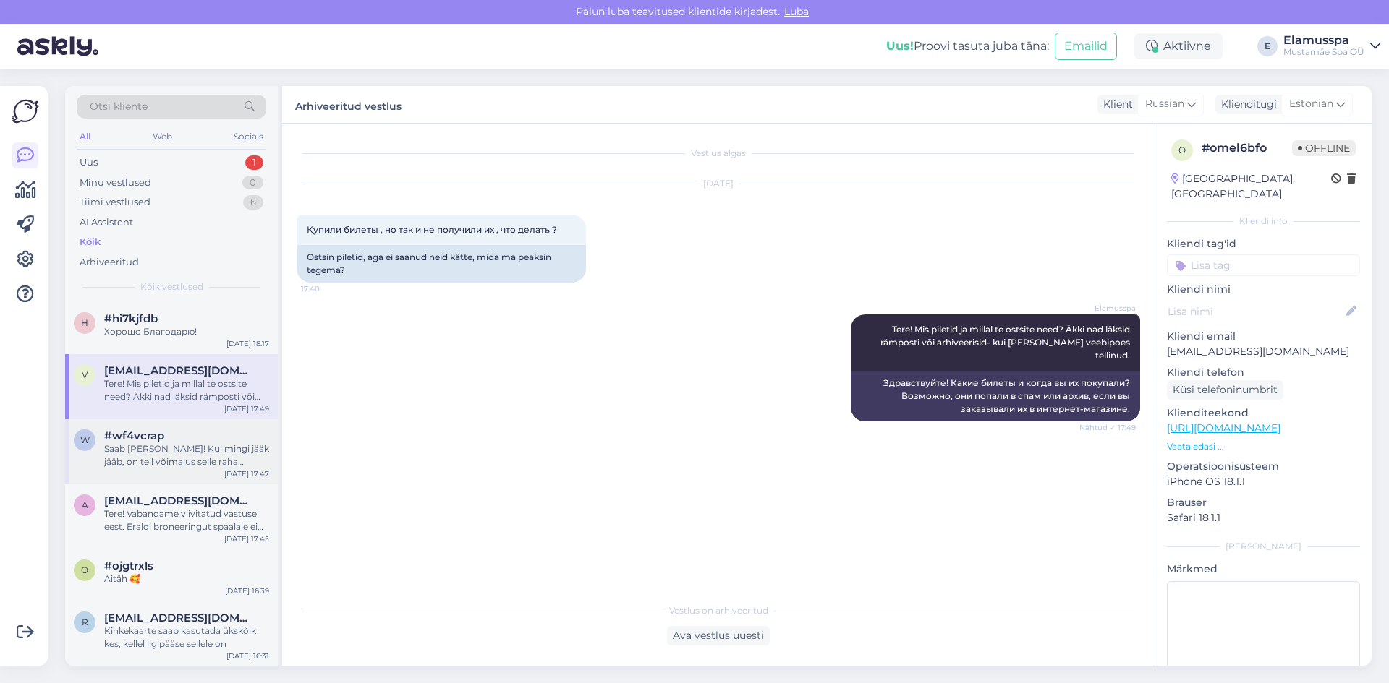
click at [195, 449] on div "Saab [PERSON_NAME]! Kui mingi jääk jääb, on teil võimalus selle raha [PERSON_NA…" at bounding box center [186, 456] width 165 height 26
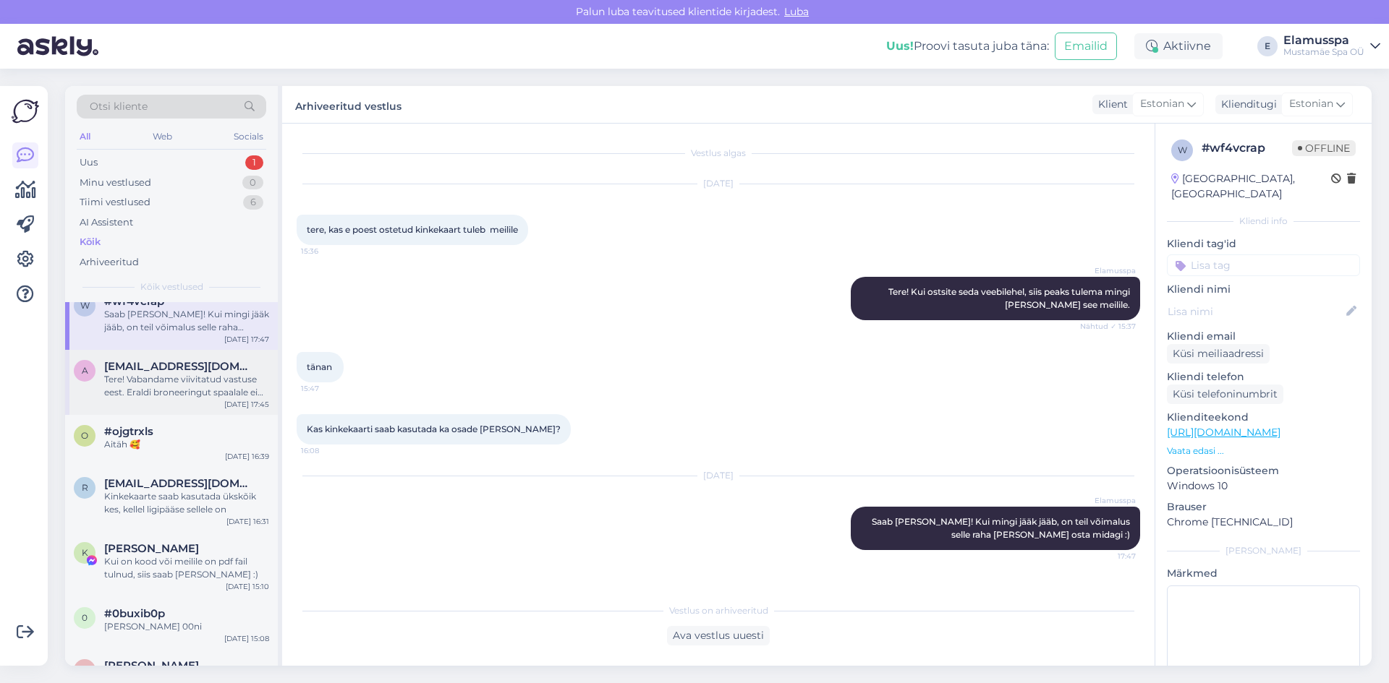
scroll to position [2748, 0]
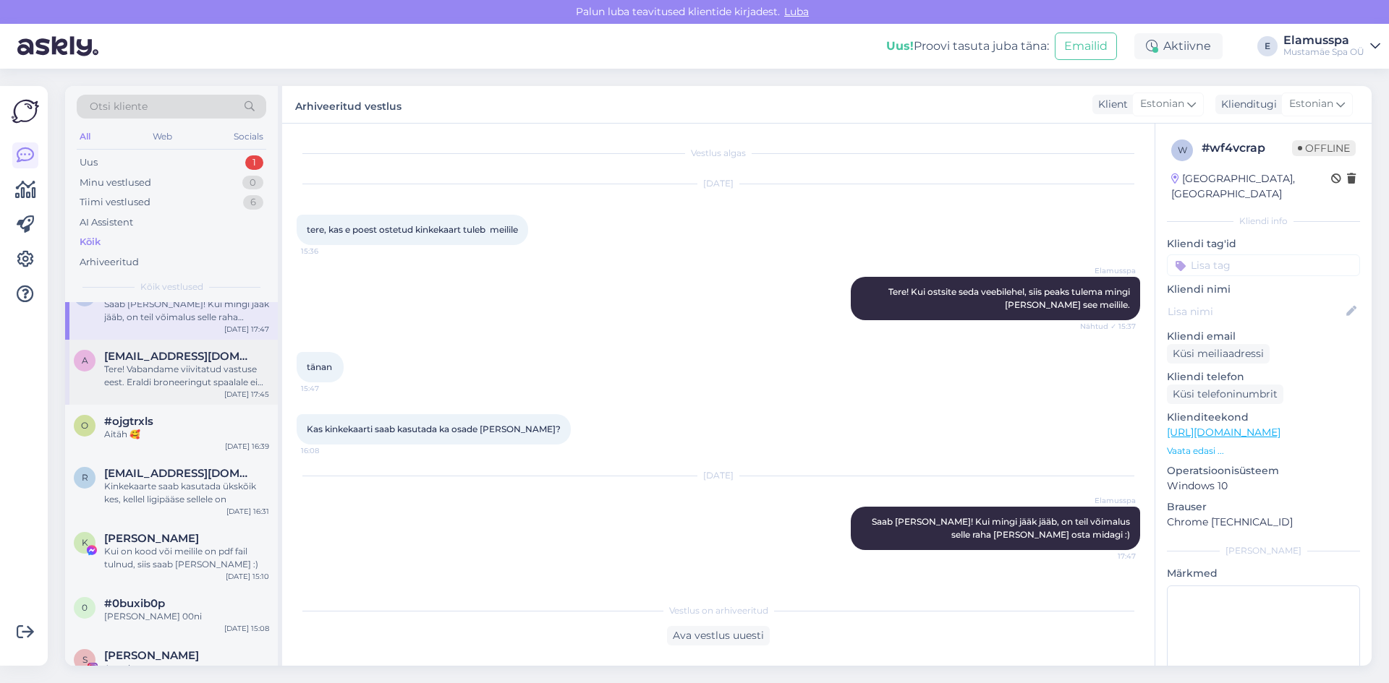
click at [199, 350] on span "[EMAIL_ADDRESS][DOMAIN_NAME]" at bounding box center [179, 356] width 150 height 13
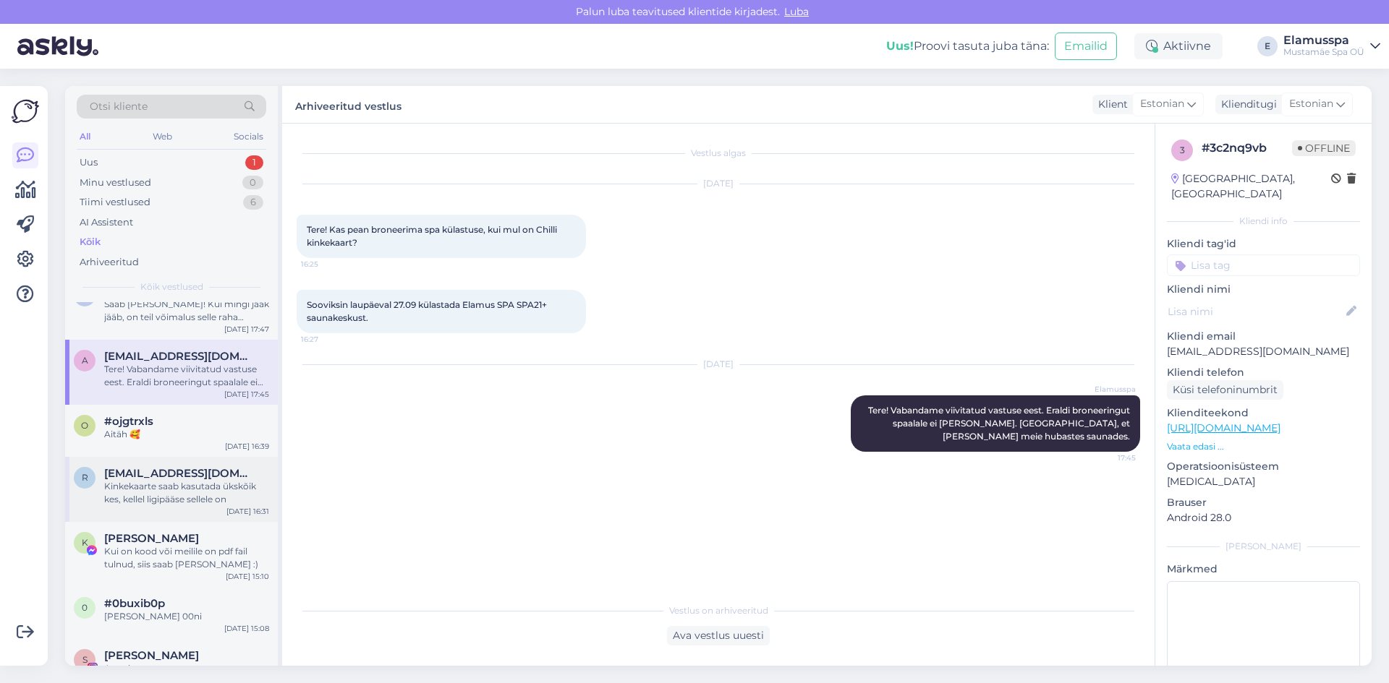
click at [195, 467] on span "[EMAIL_ADDRESS][DOMAIN_NAME]" at bounding box center [179, 473] width 150 height 13
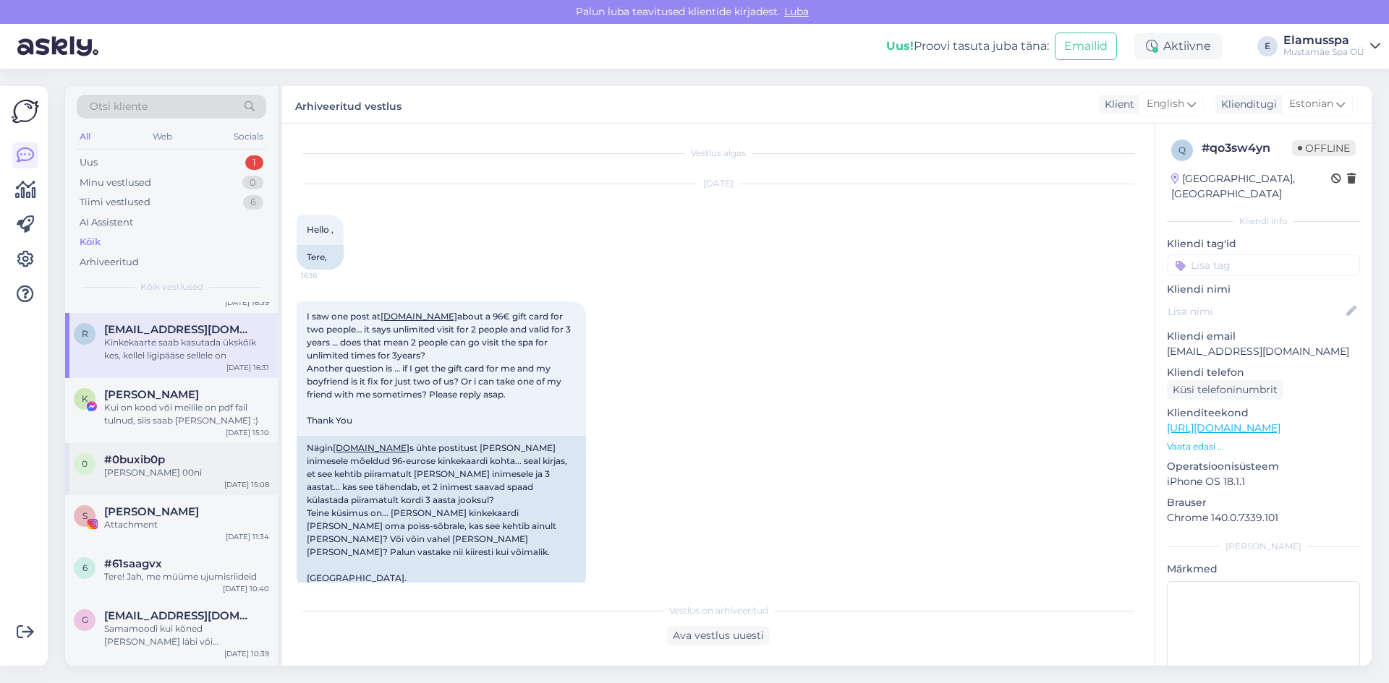
scroll to position [2893, 0]
click at [213, 466] on div "[PERSON_NAME] 00ni" at bounding box center [186, 472] width 165 height 13
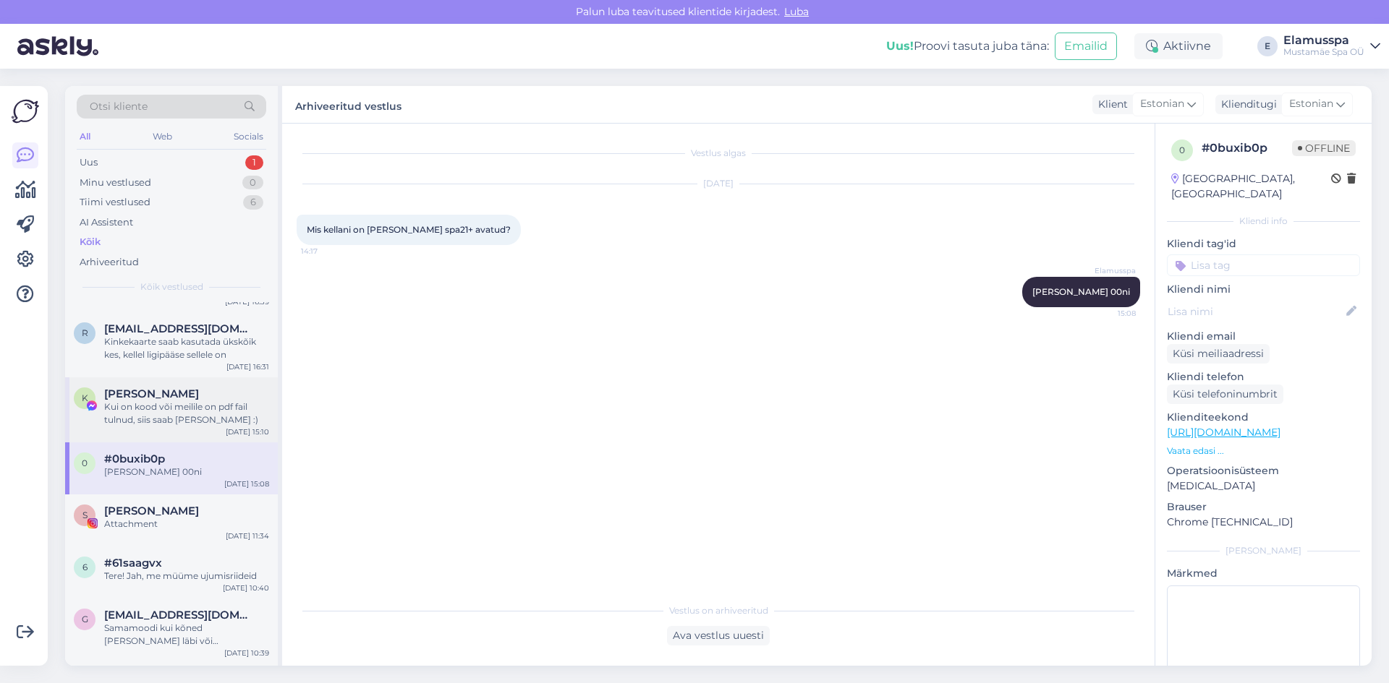
click at [213, 401] on div "Kui on kood või meilile on pdf fail tulnud, siis saab [PERSON_NAME] :)" at bounding box center [186, 414] width 165 height 26
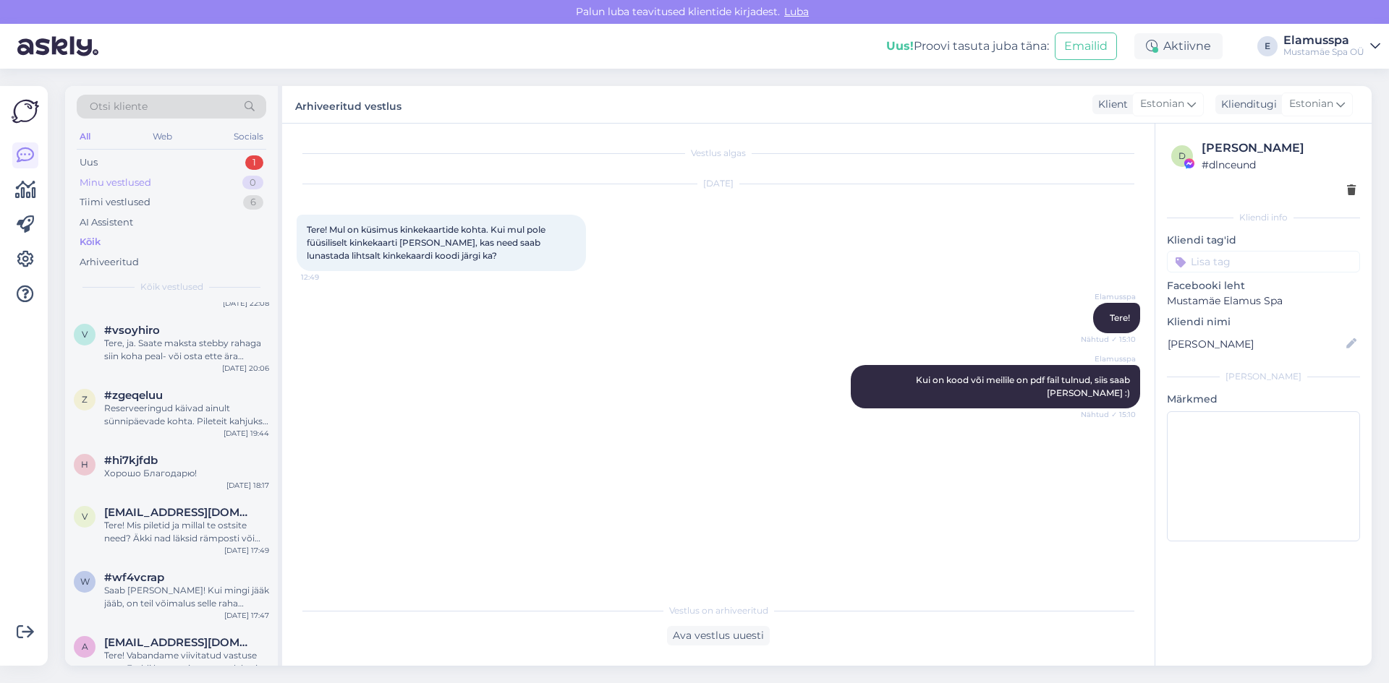
scroll to position [2459, 0]
click at [236, 157] on div "Uus 1" at bounding box center [171, 163] width 189 height 20
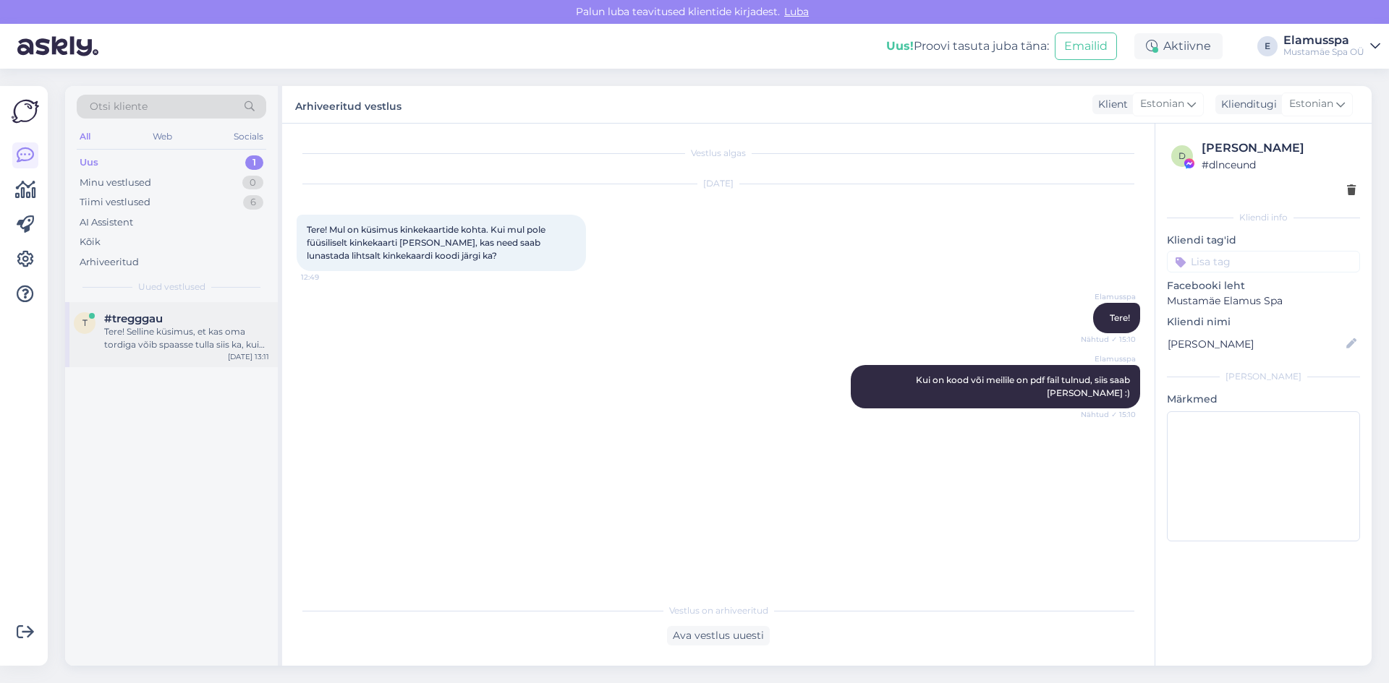
click at [218, 325] on div "Tere! Selline küsimus, et kas oma tordiga võib spaasse tulla siis ka, kui erald…" at bounding box center [186, 338] width 165 height 26
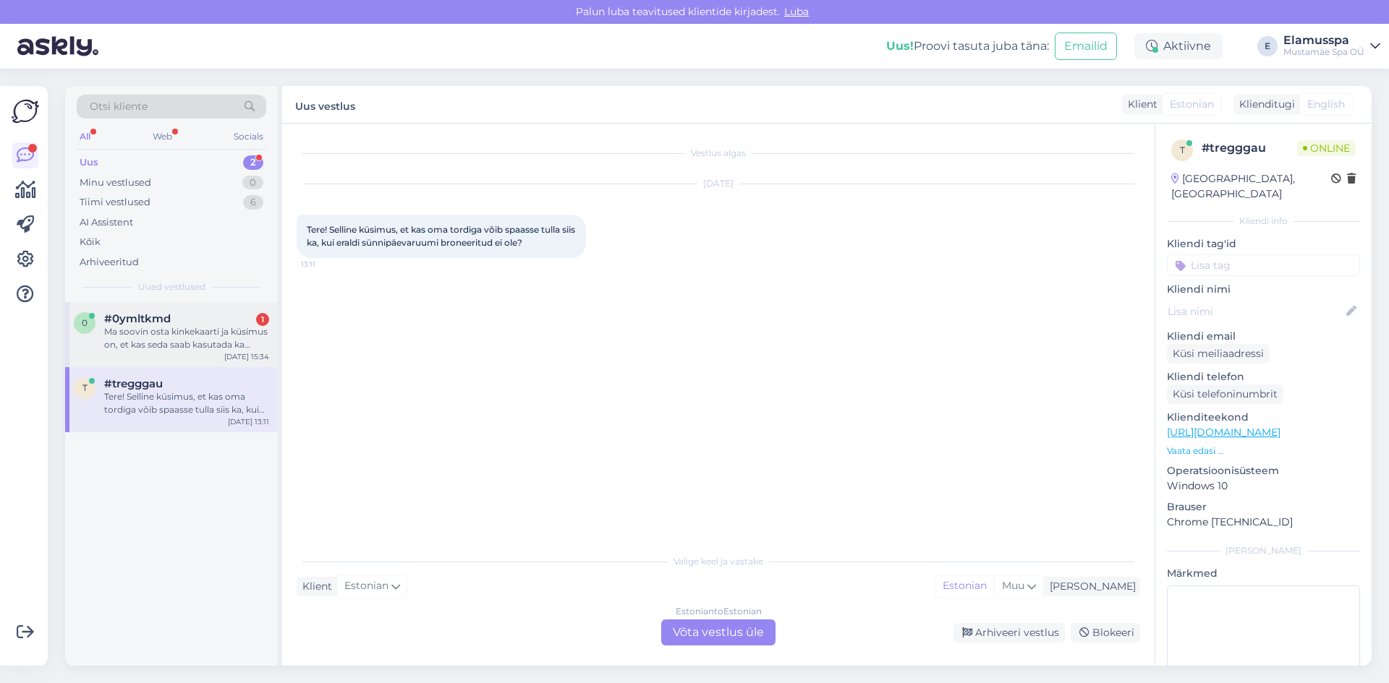
click at [187, 338] on div "Ma soovin osta kinkekaarti ja küsimus on, et kas seda saab kasutada ka spa21 kü…" at bounding box center [186, 338] width 165 height 26
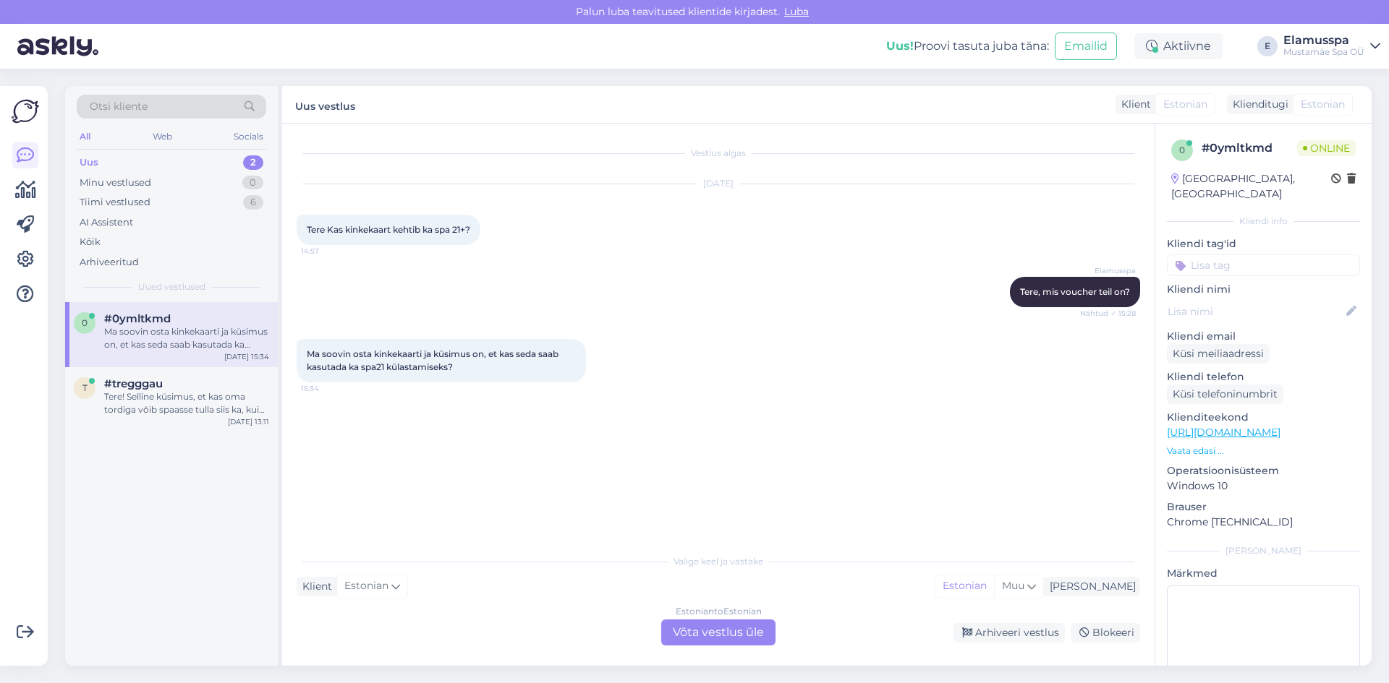
click at [736, 642] on div "Estonian to Estonian Võta vestlus üle" at bounding box center [718, 633] width 114 height 26
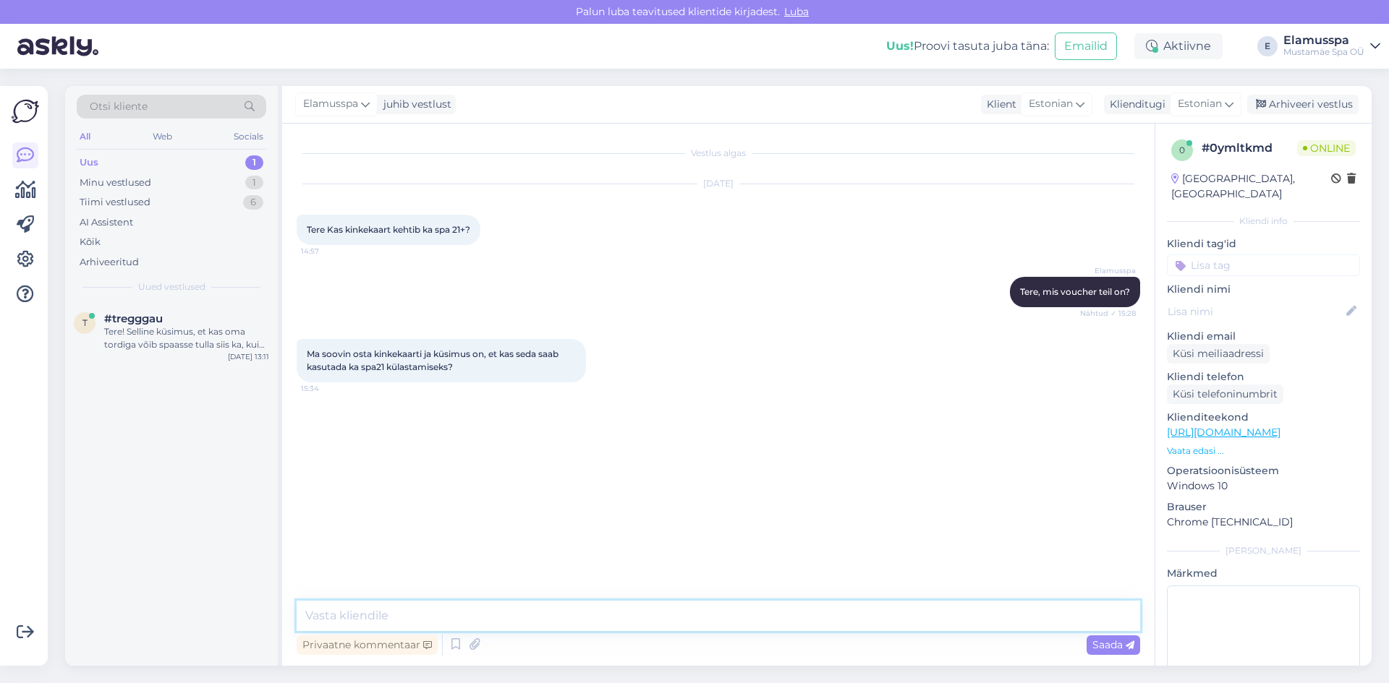
click at [507, 613] on textarea at bounding box center [718, 616] width 843 height 30
click at [754, 610] on textarea "Kui ostate 21+ oma siis ikka saate. Voucheri peal peaks see kirjas olema." at bounding box center [718, 616] width 843 height 30
type textarea "Kui ostate 21+ oma siis ikka saate. Voucheri peal peaks see kirjas olema."
click at [1095, 644] on span "Saada" at bounding box center [1113, 645] width 42 height 13
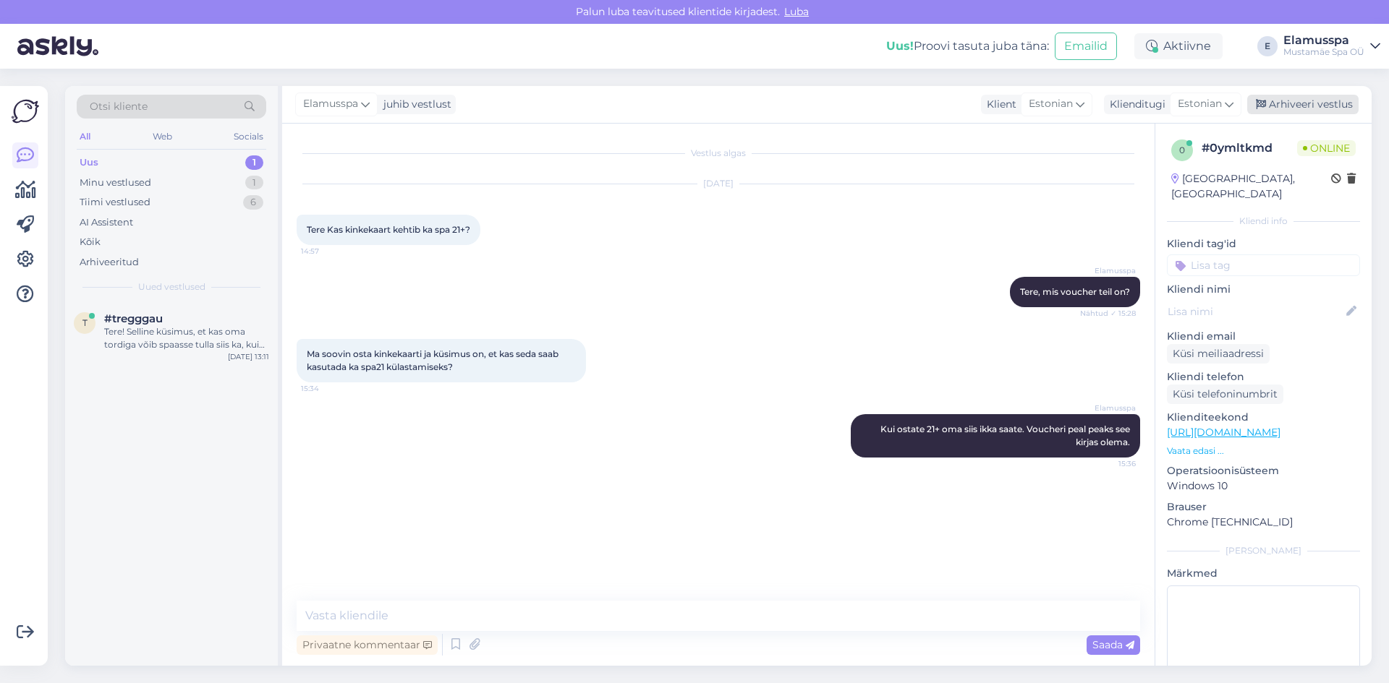
click at [1281, 112] on div "Arhiveeri vestlus" at bounding box center [1302, 105] width 111 height 20
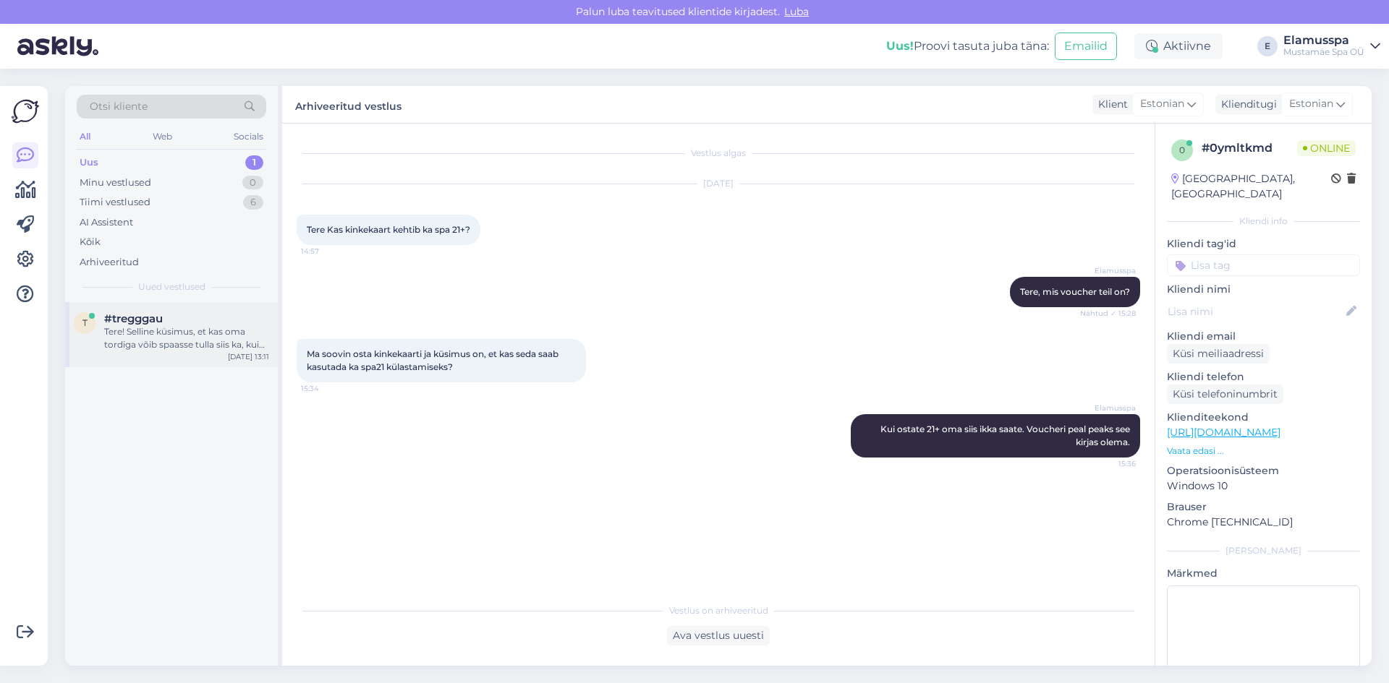
click at [163, 333] on div "Tere! Selline küsimus, et kas oma tordiga võib spaasse tulla siis ka, kui erald…" at bounding box center [186, 338] width 165 height 26
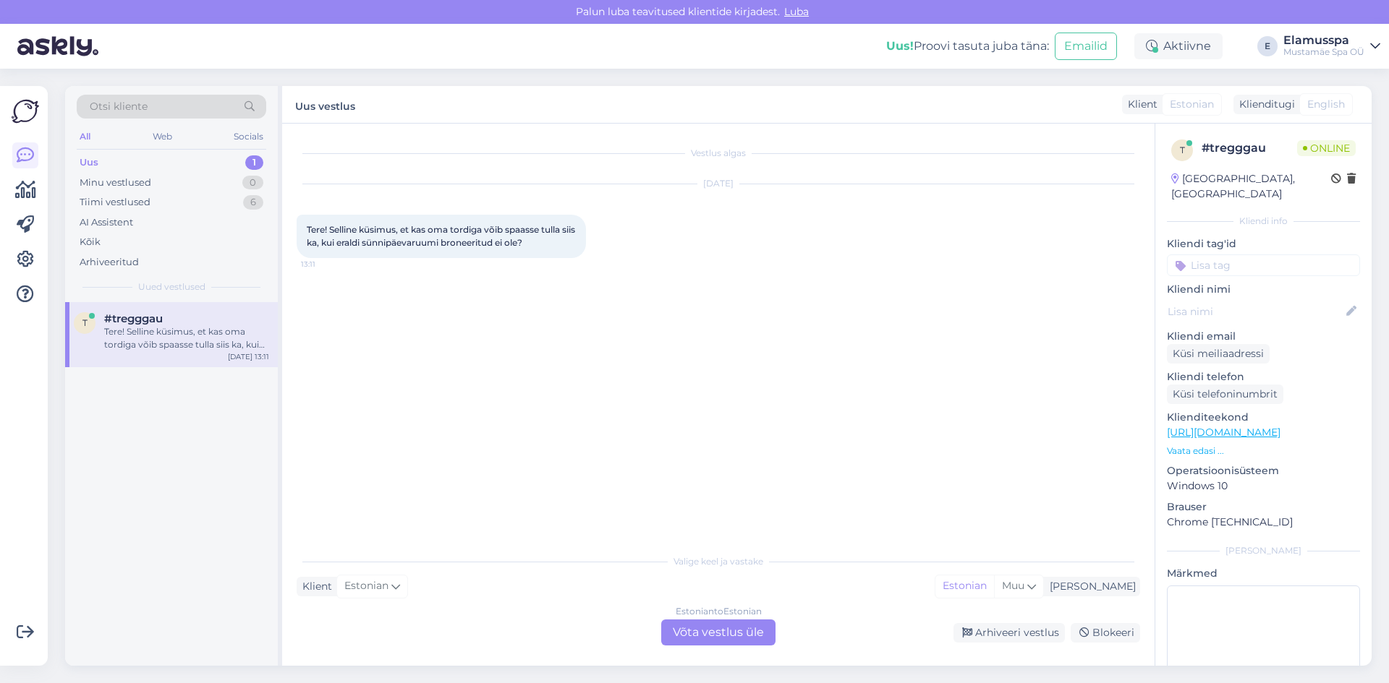
click at [678, 469] on div "Vestlus algas [DATE] Tere! Selline küsimus, et kas oma tordiga võib spaasse tul…" at bounding box center [725, 336] width 856 height 396
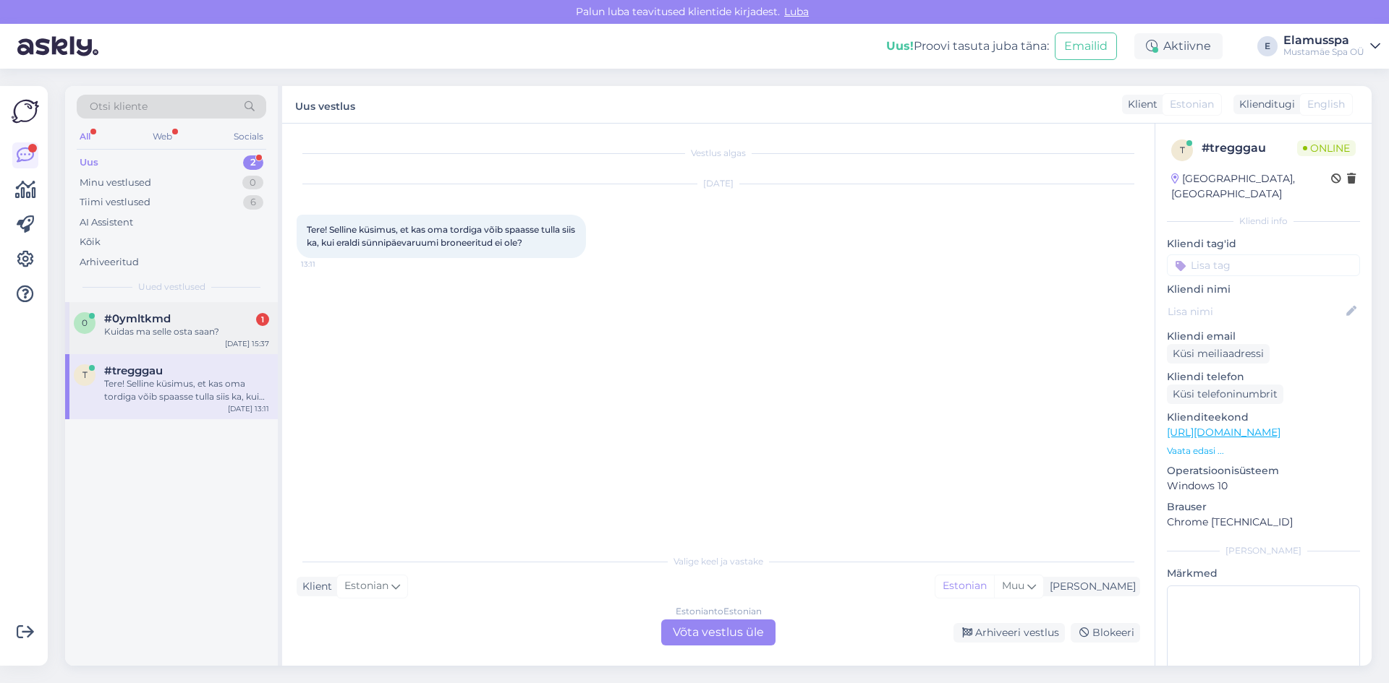
click at [189, 331] on div "Kuidas ma selle osta saan?" at bounding box center [186, 331] width 165 height 13
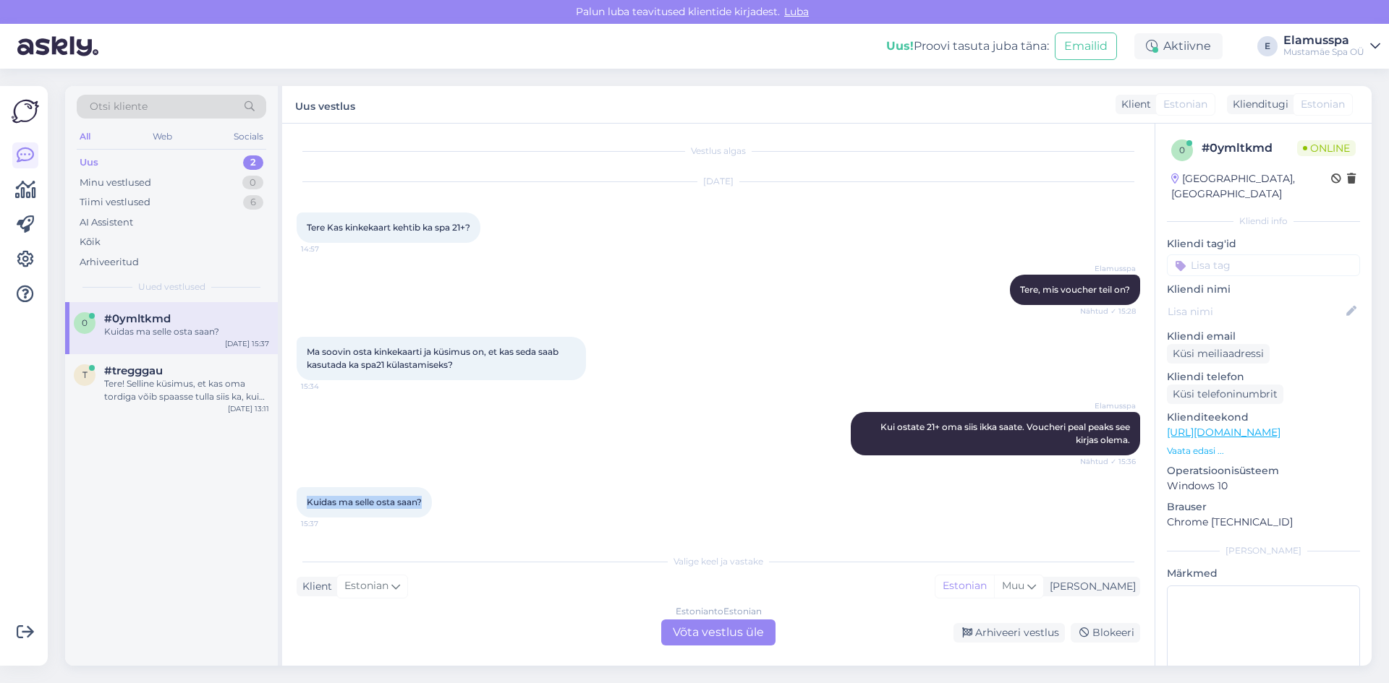
drag, startPoint x: 425, startPoint y: 505, endPoint x: 291, endPoint y: 500, distance: 134.6
click at [291, 500] on div "Vestlus algas [DATE] Tere Kas kinkekaart kehtib ka spa 21+? 14:57 Elamusspa Ter…" at bounding box center [718, 395] width 872 height 542
click at [639, 478] on div "Kuidas ma selle osta saan? 15:37" at bounding box center [718, 503] width 843 height 62
click at [204, 410] on div "t #tregggau Tere! Selline küsimus, et kas oma tordiga võib spaasse tulla siis k…" at bounding box center [171, 386] width 213 height 65
